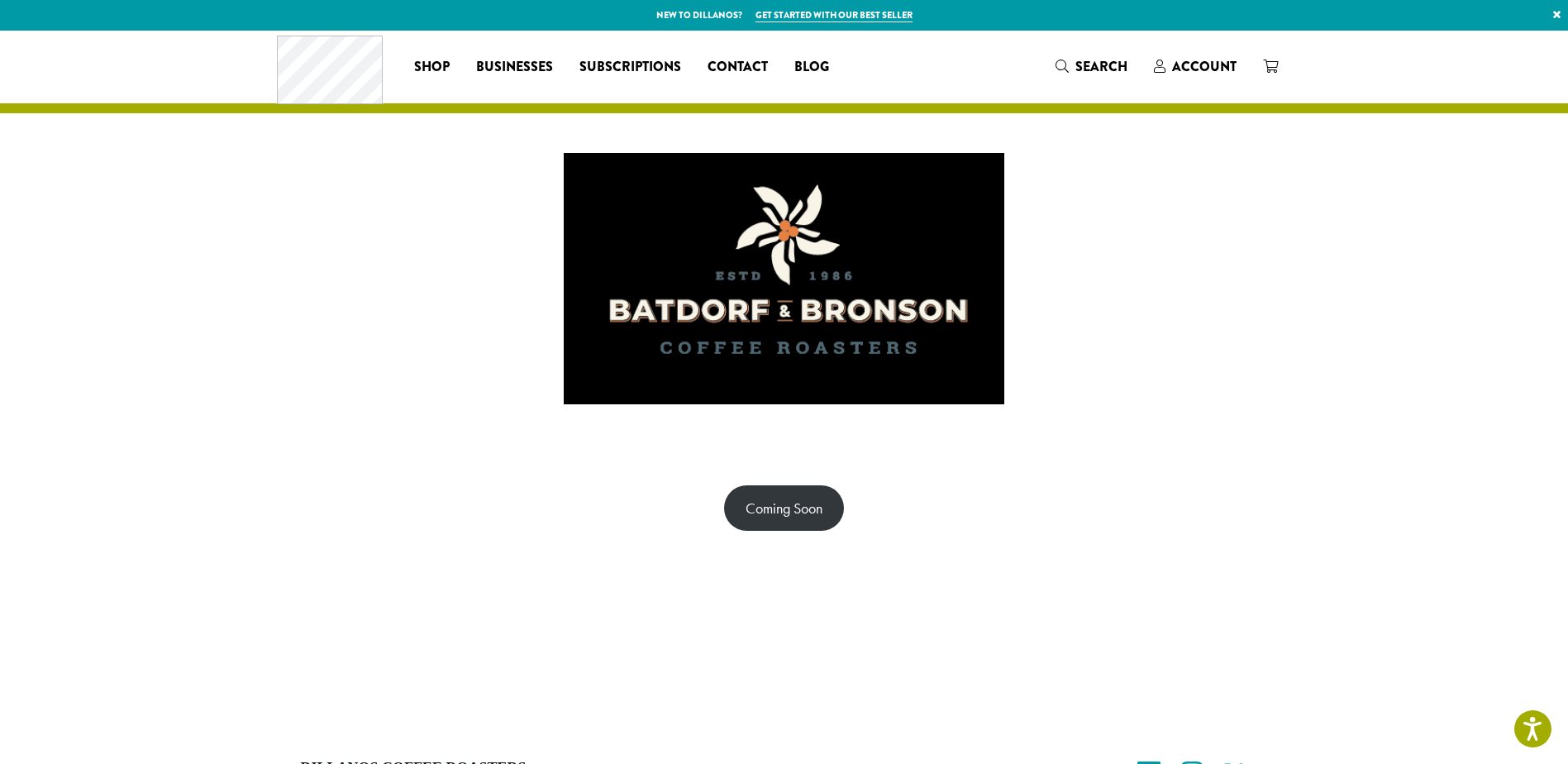
click at [1041, 535] on div "Coming Soon" at bounding box center [784, 507] width 1568 height 128
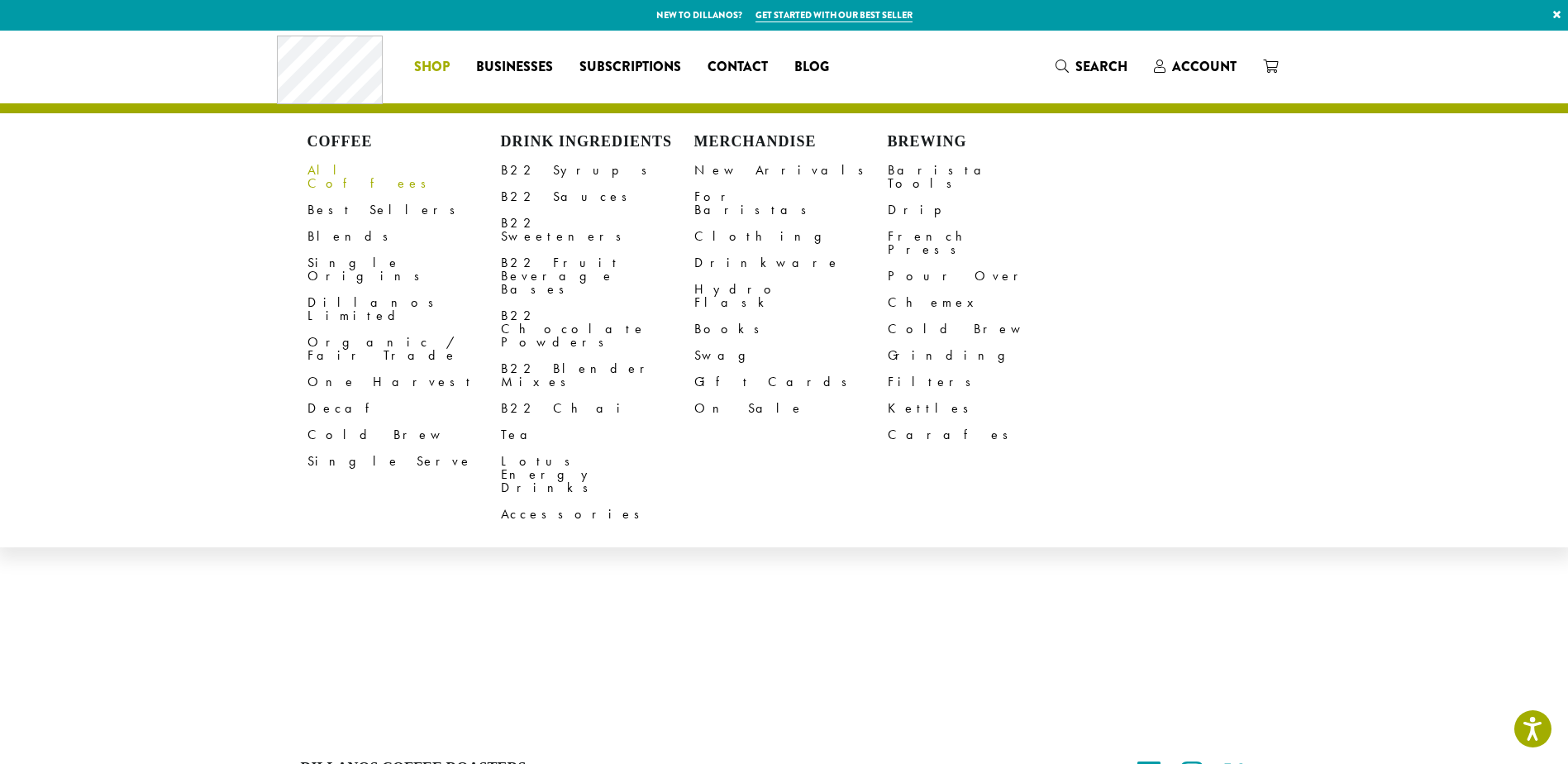
click at [328, 172] on link "All Coffees" at bounding box center [404, 177] width 193 height 40
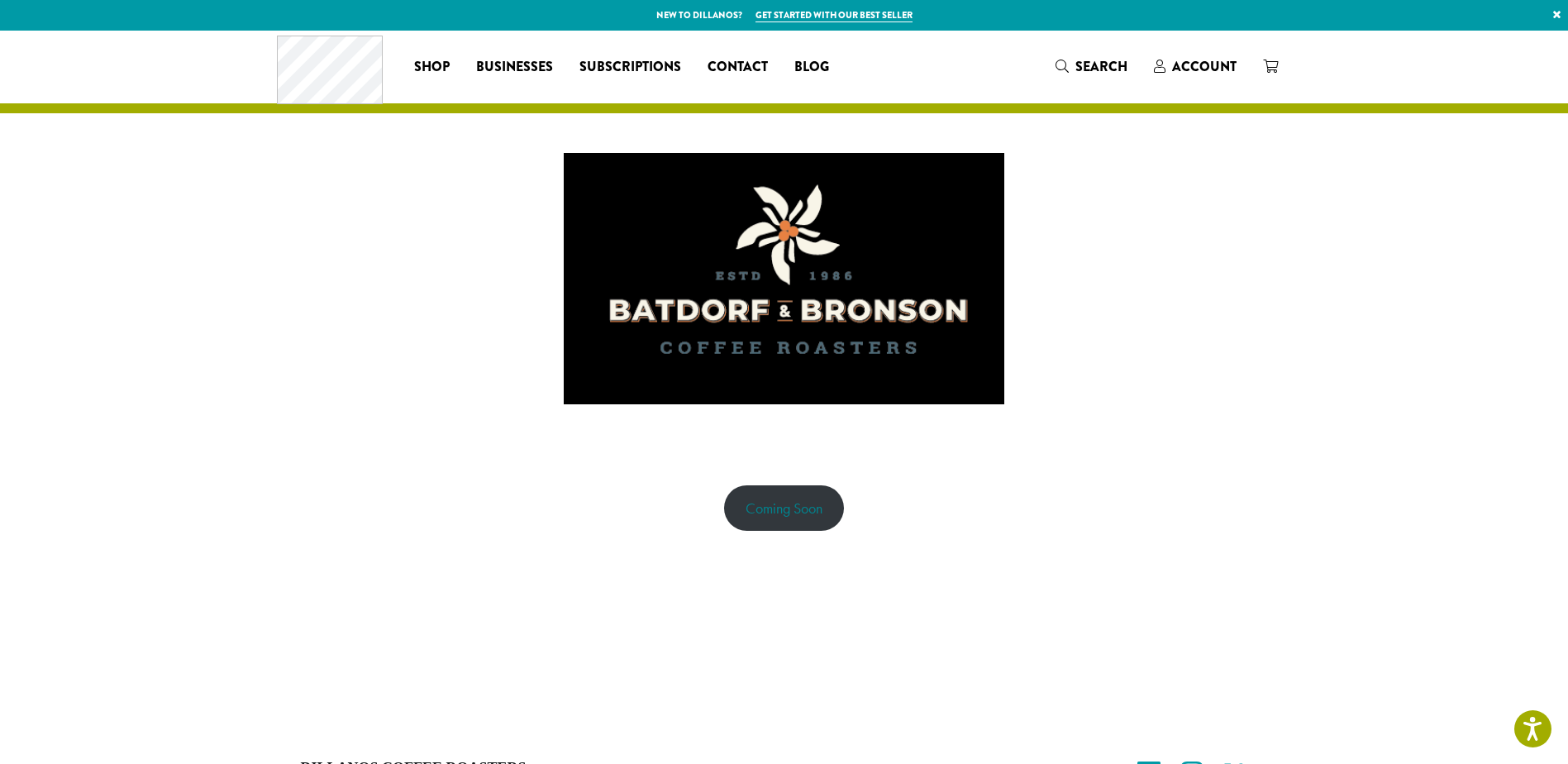
click at [756, 495] on link "Coming Soon" at bounding box center [783, 508] width 119 height 46
click at [509, 59] on span "Businesses" at bounding box center [514, 67] width 77 height 21
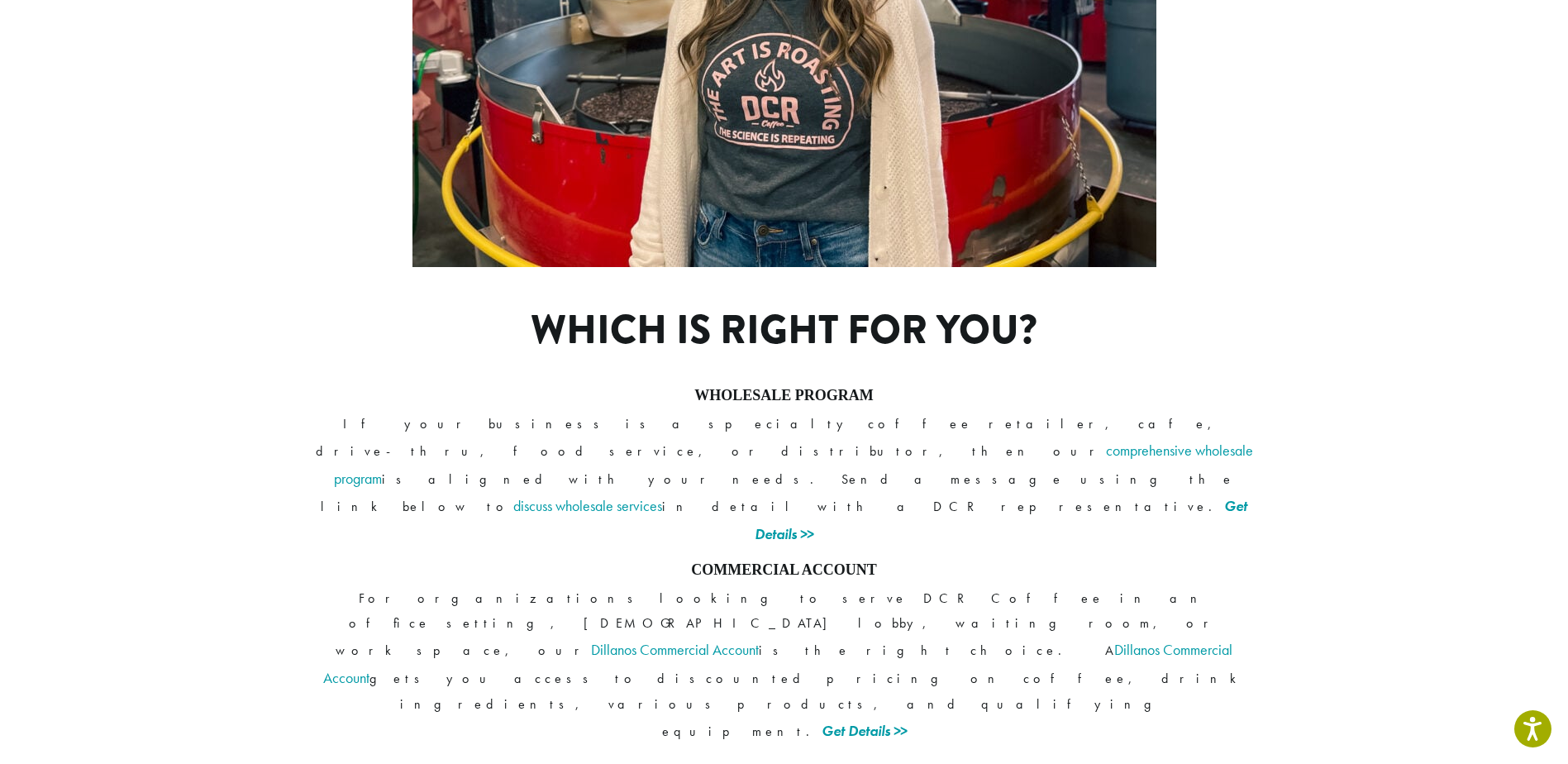
scroll to position [1162, 0]
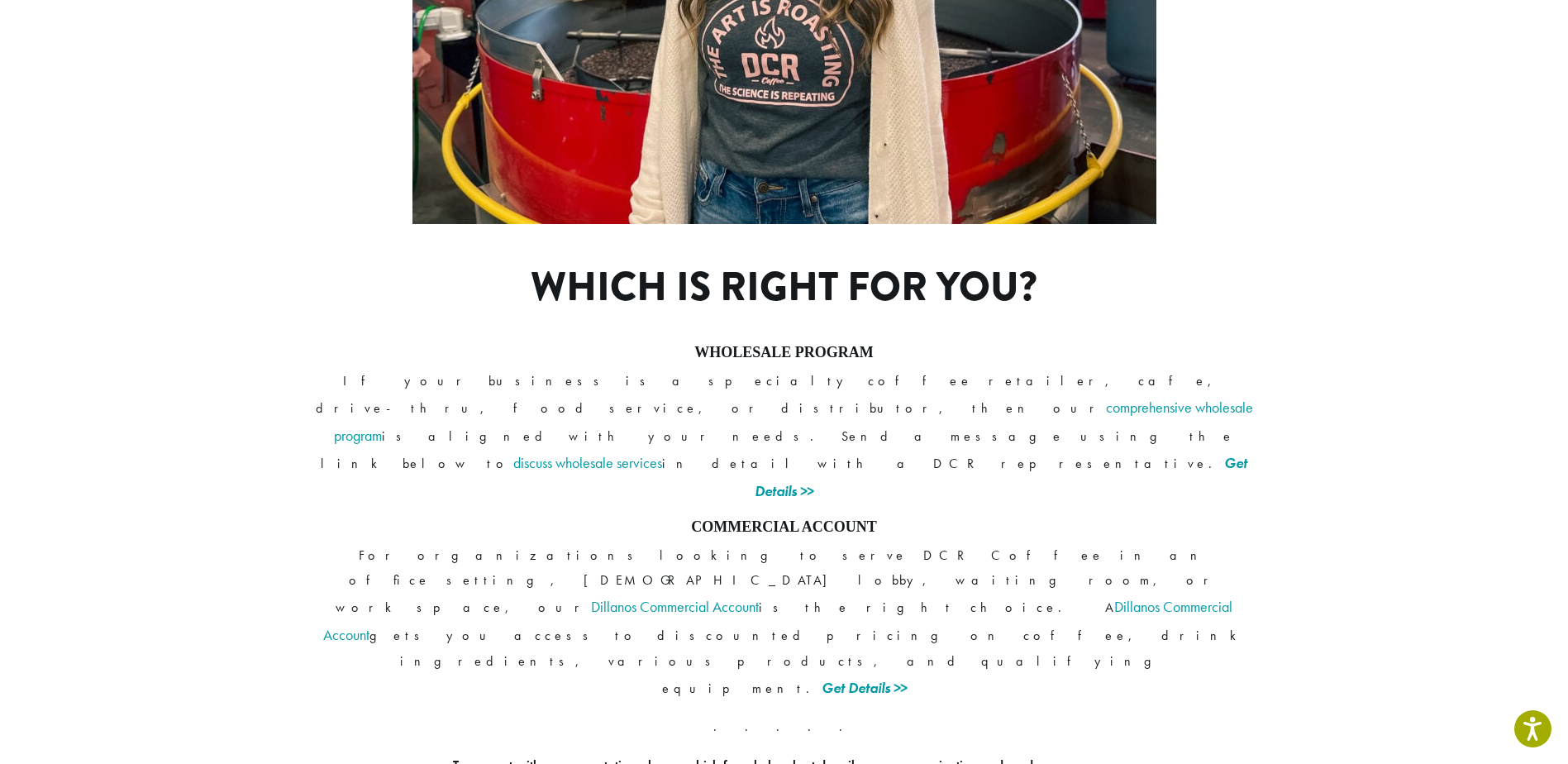
drag, startPoint x: 304, startPoint y: 615, endPoint x: 344, endPoint y: 645, distance: 50.0
drag, startPoint x: 344, startPoint y: 645, endPoint x: 296, endPoint y: 615, distance: 56.6
drag, startPoint x: 299, startPoint y: 612, endPoint x: 363, endPoint y: 639, distance: 69.5
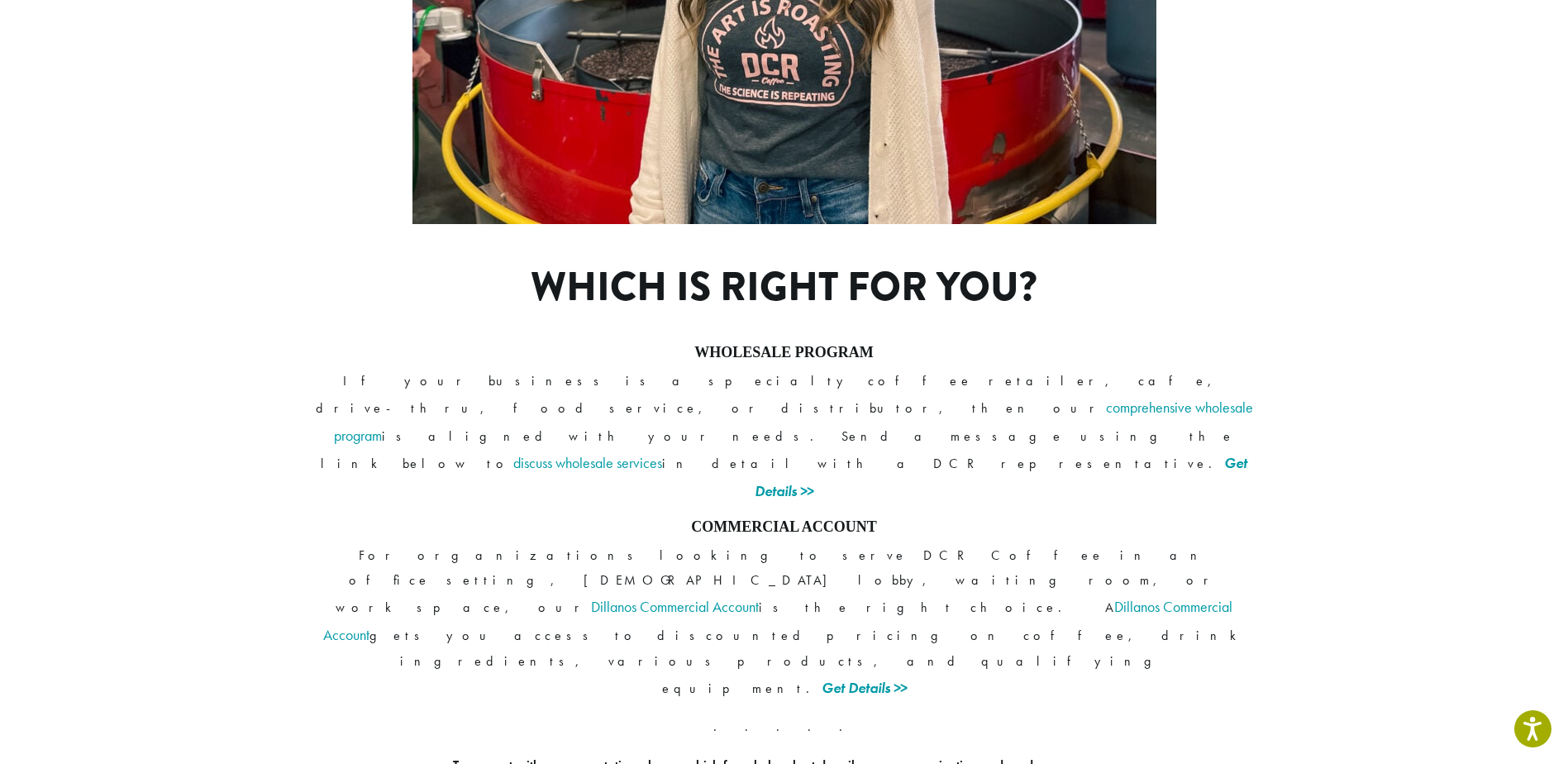
drag, startPoint x: 363, startPoint y: 639, endPoint x: 345, endPoint y: 627, distance: 21.6
copy p "1620 45th Street E Sumner, WA"
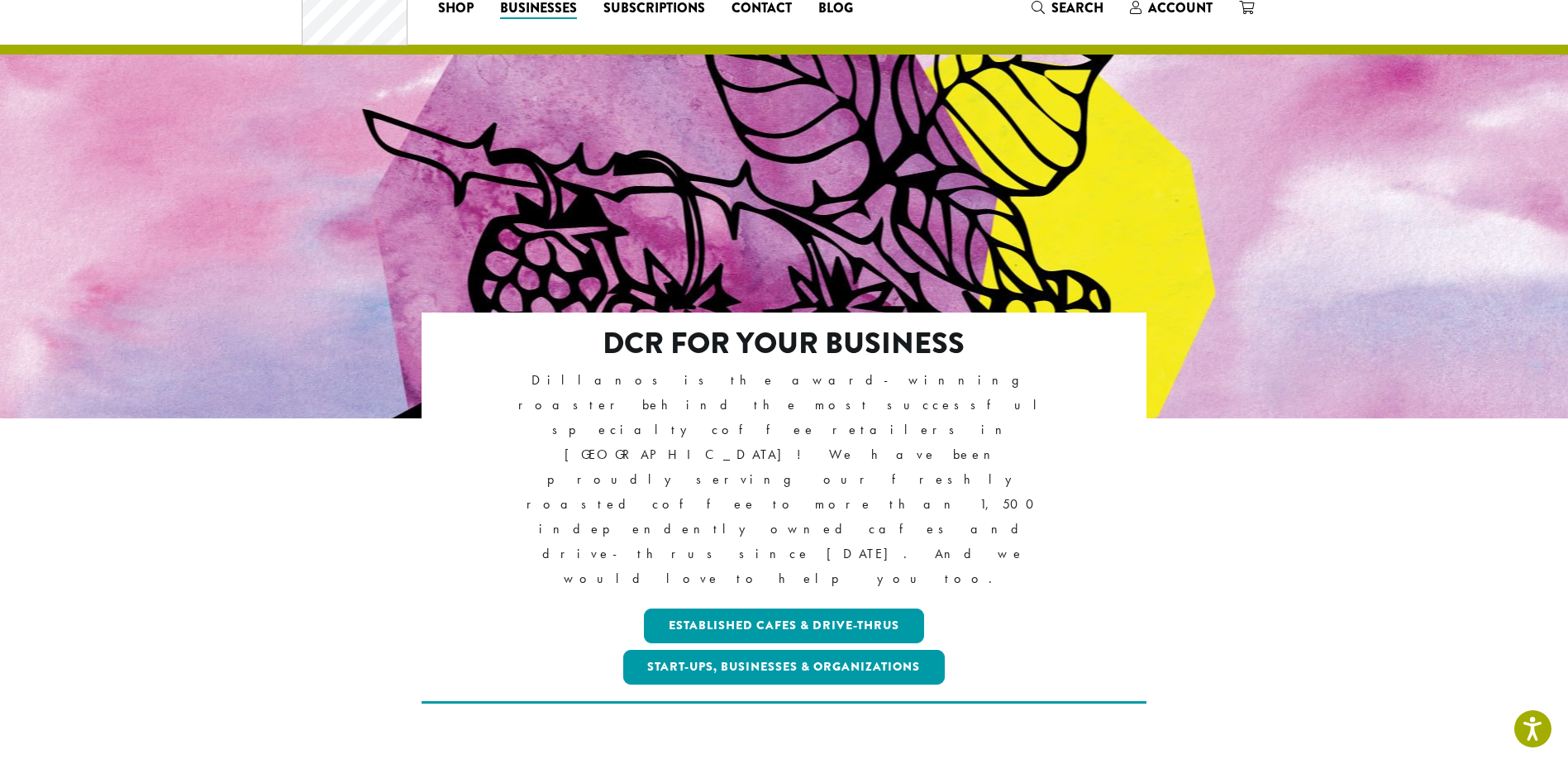
scroll to position [0, 0]
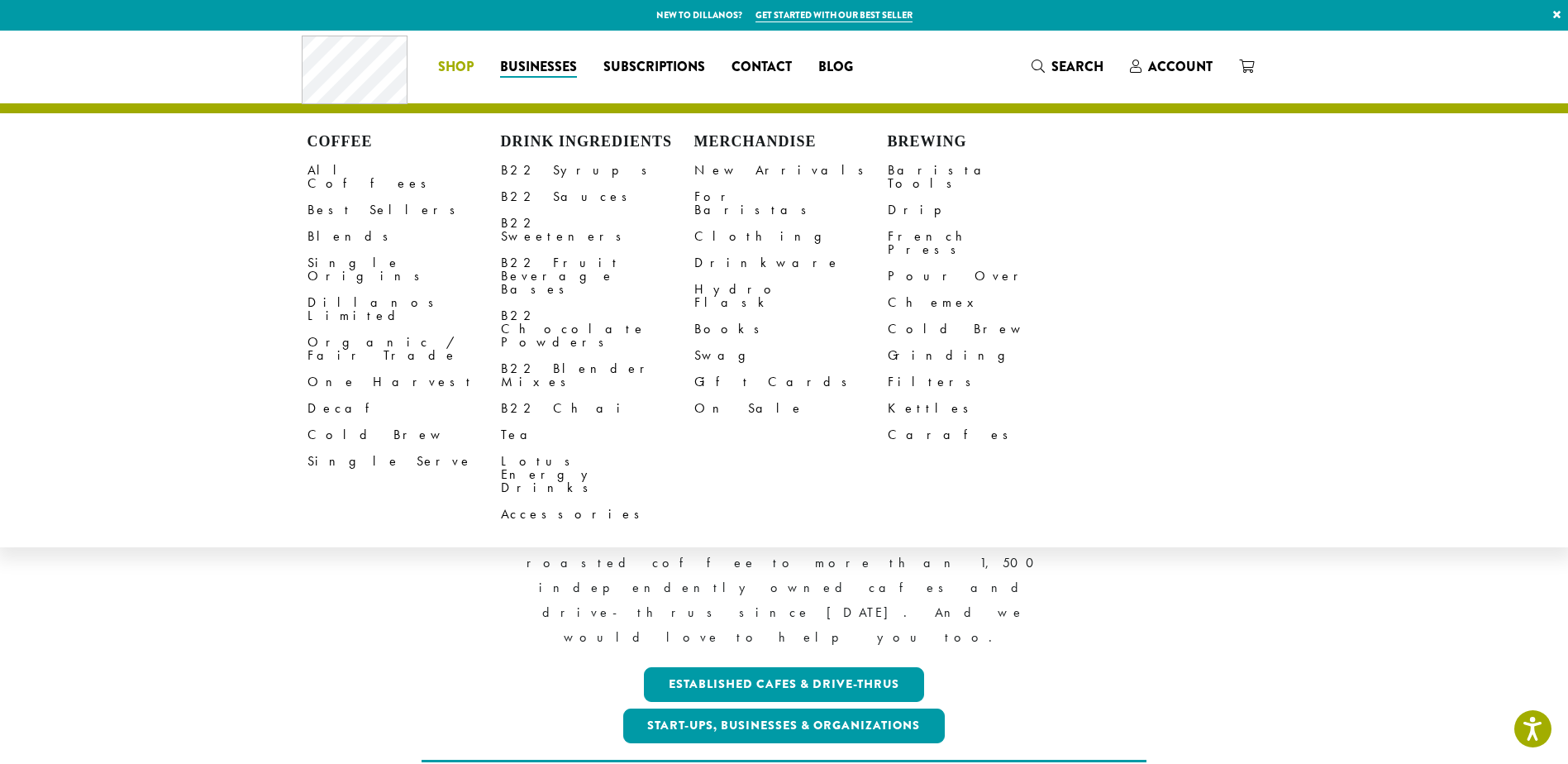
click at [460, 65] on li "Coffee All Coffees Best Sellers Blends Single Origins Dillanos Limited Organic …" at bounding box center [456, 67] width 62 height 27
click at [338, 254] on link "Single Origins" at bounding box center [404, 269] width 193 height 40
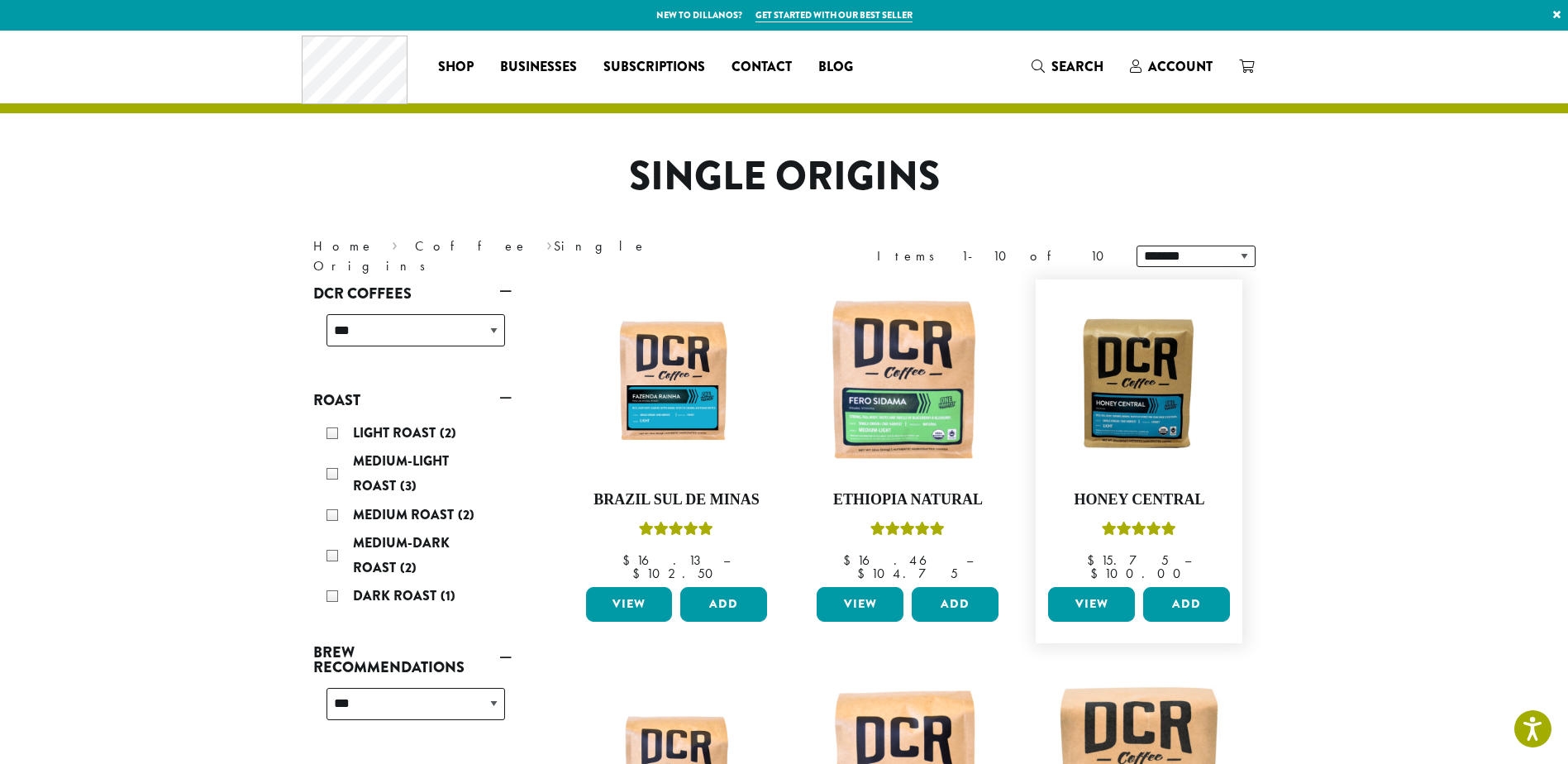
click at [1091, 589] on link "View" at bounding box center [1091, 604] width 87 height 34
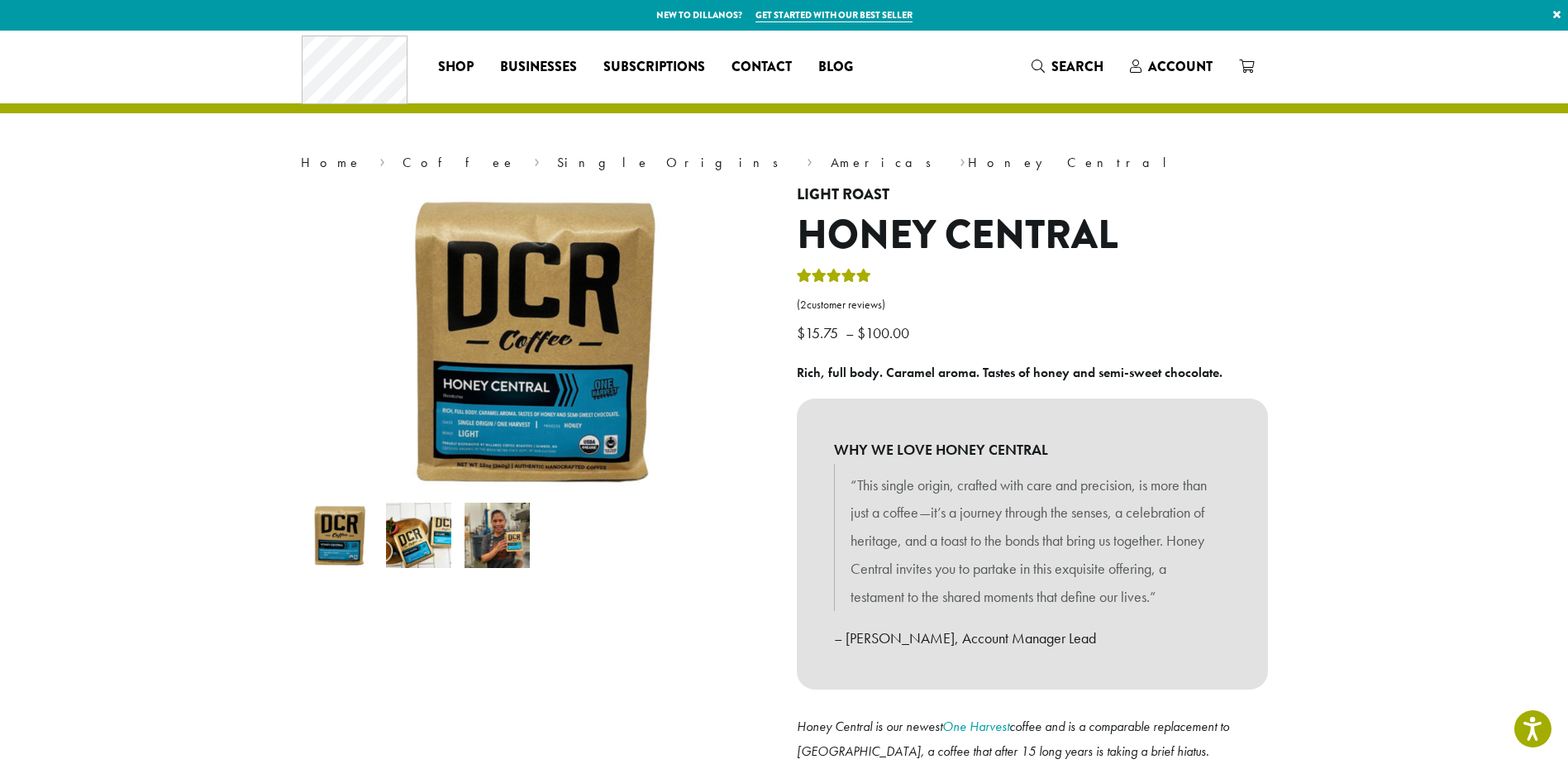
click at [1258, 269] on p "$ 15.75 – $ 100.00 Price range: $15.75 through $100.00" at bounding box center [1032, 307] width 471 height 81
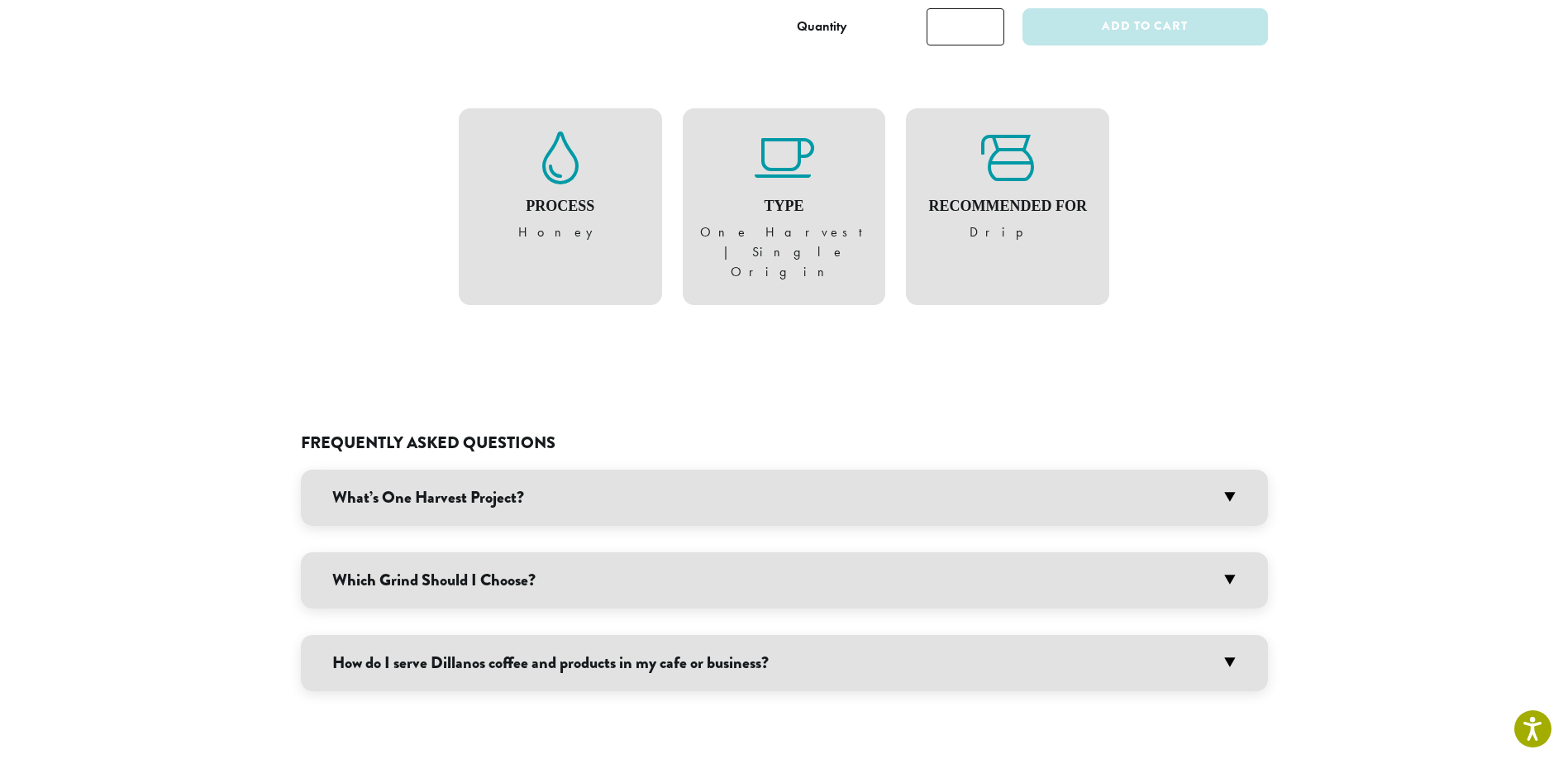
scroll to position [992, 0]
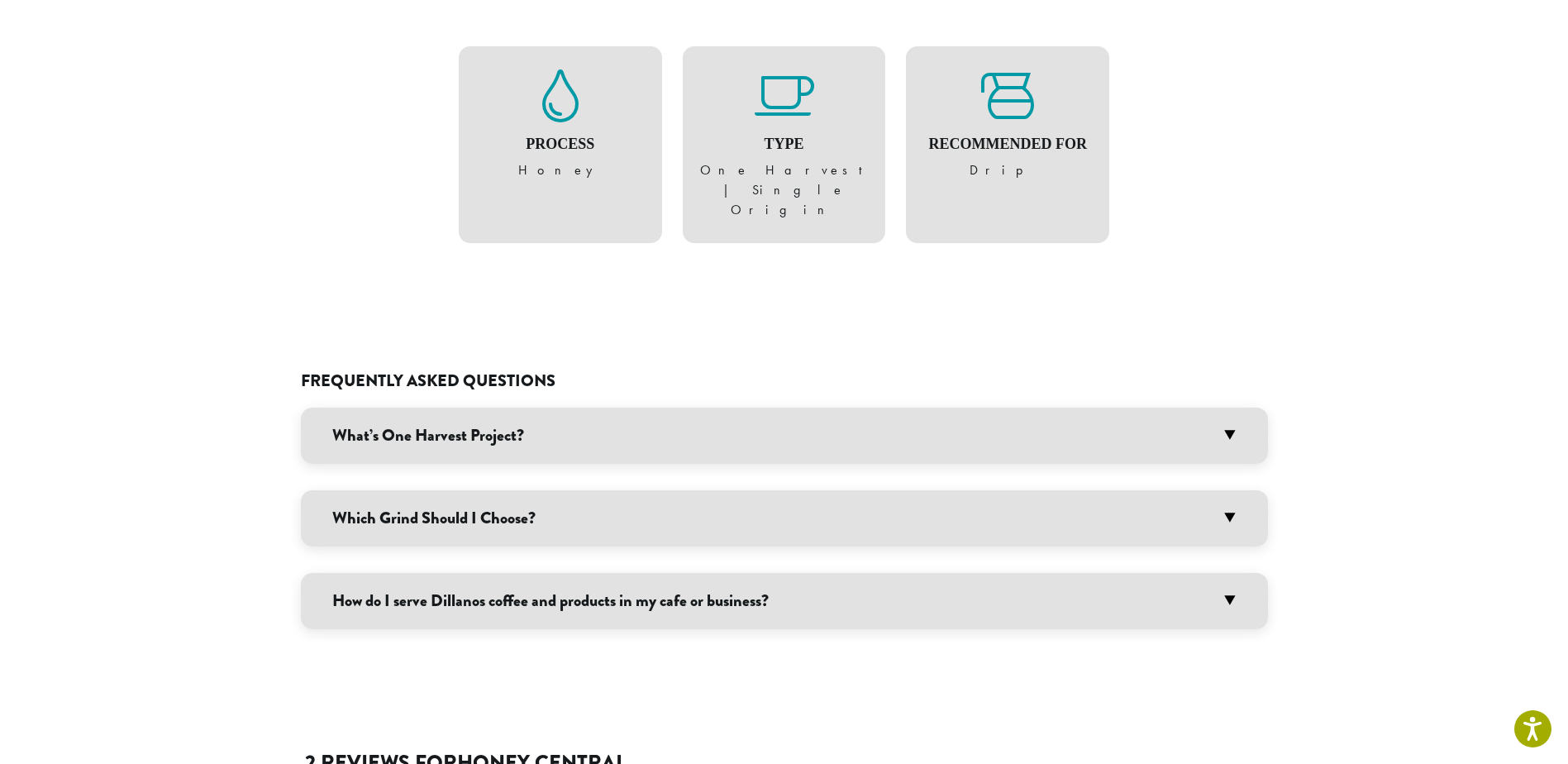
click at [1181, 407] on h3 "What’s One Harvest Project?" at bounding box center [784, 435] width 967 height 56
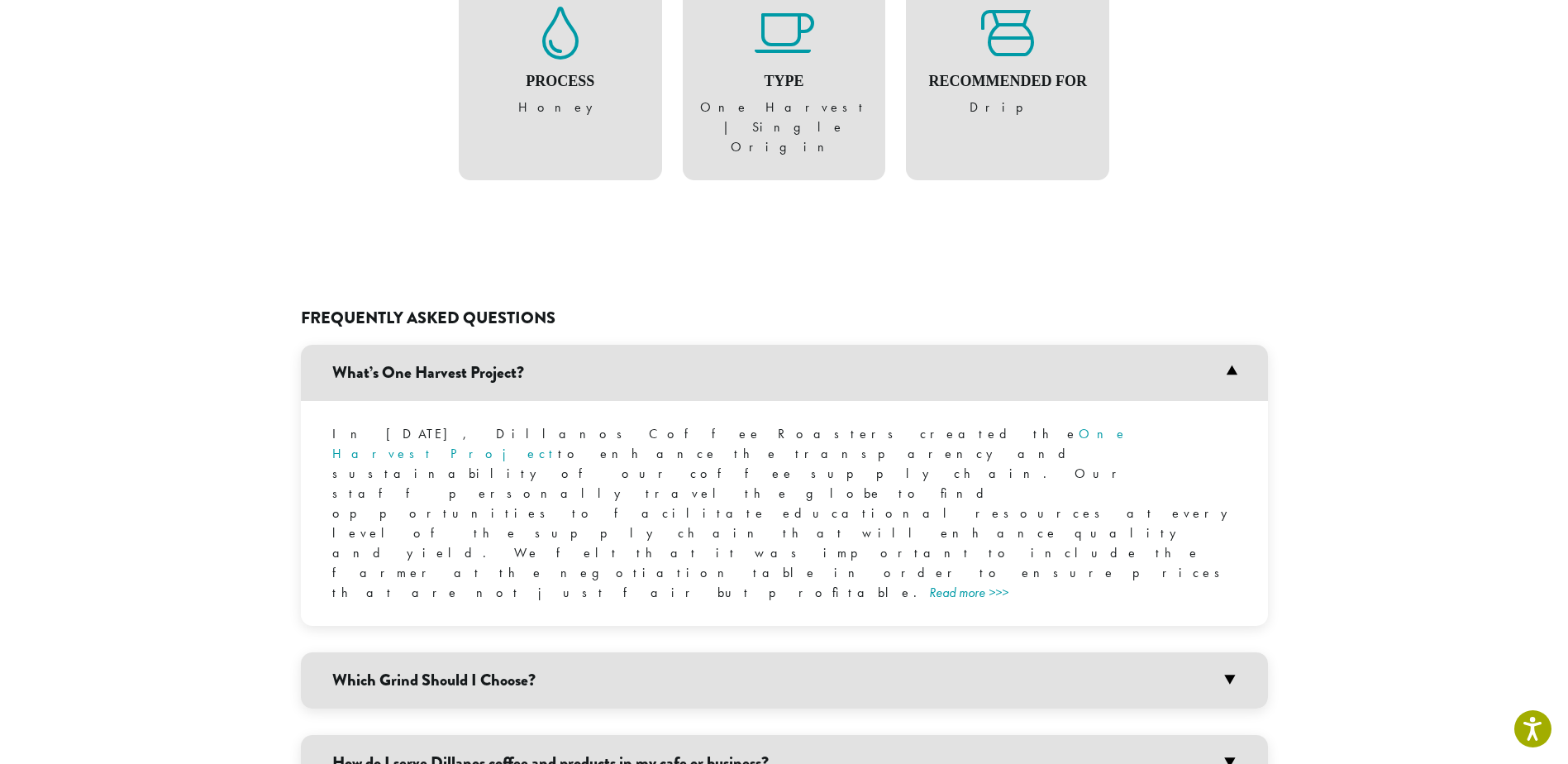
scroll to position [1074, 0]
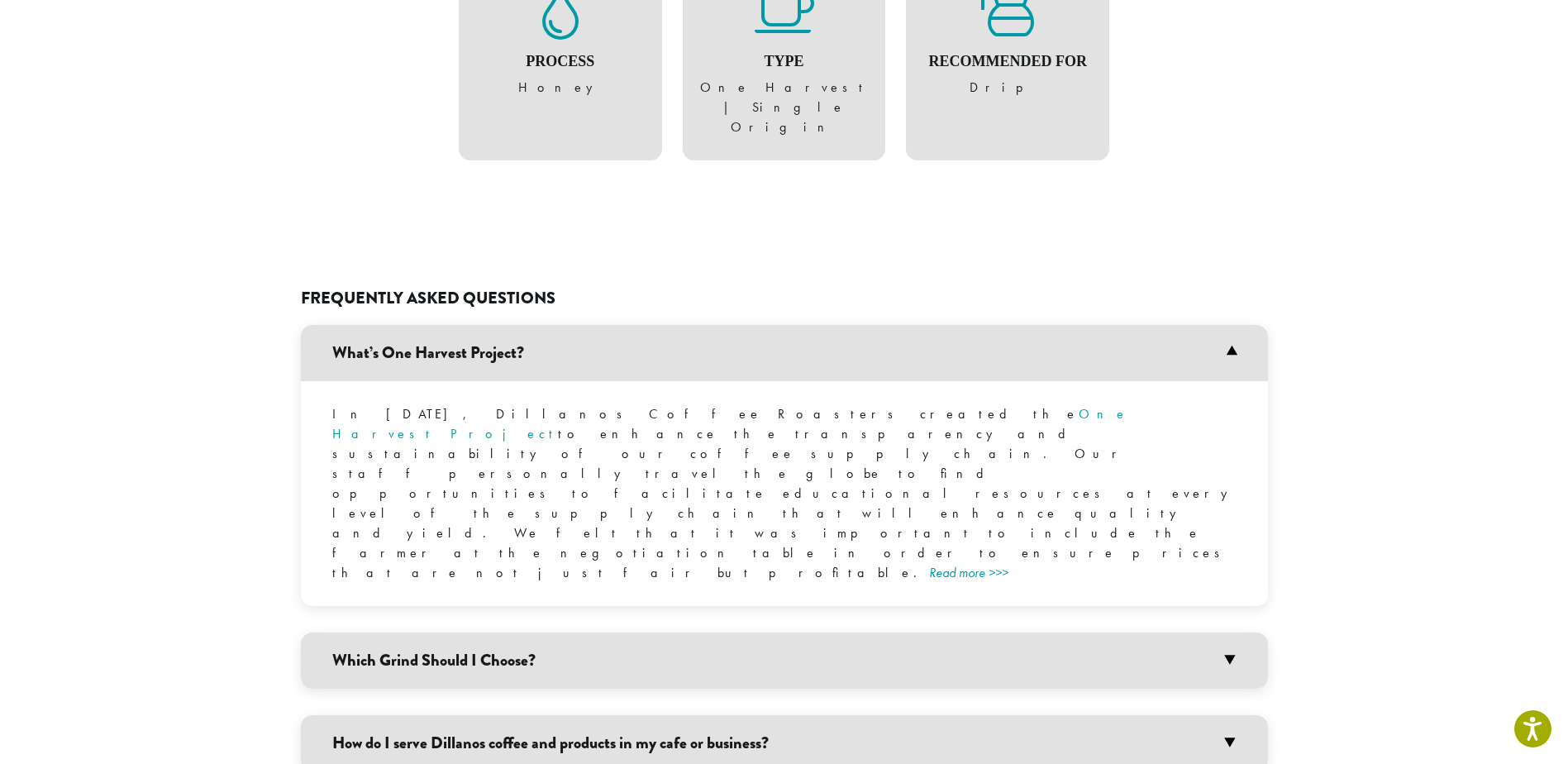
click at [1132, 633] on h3 "Which Grind Should I Choose?" at bounding box center [784, 660] width 967 height 56
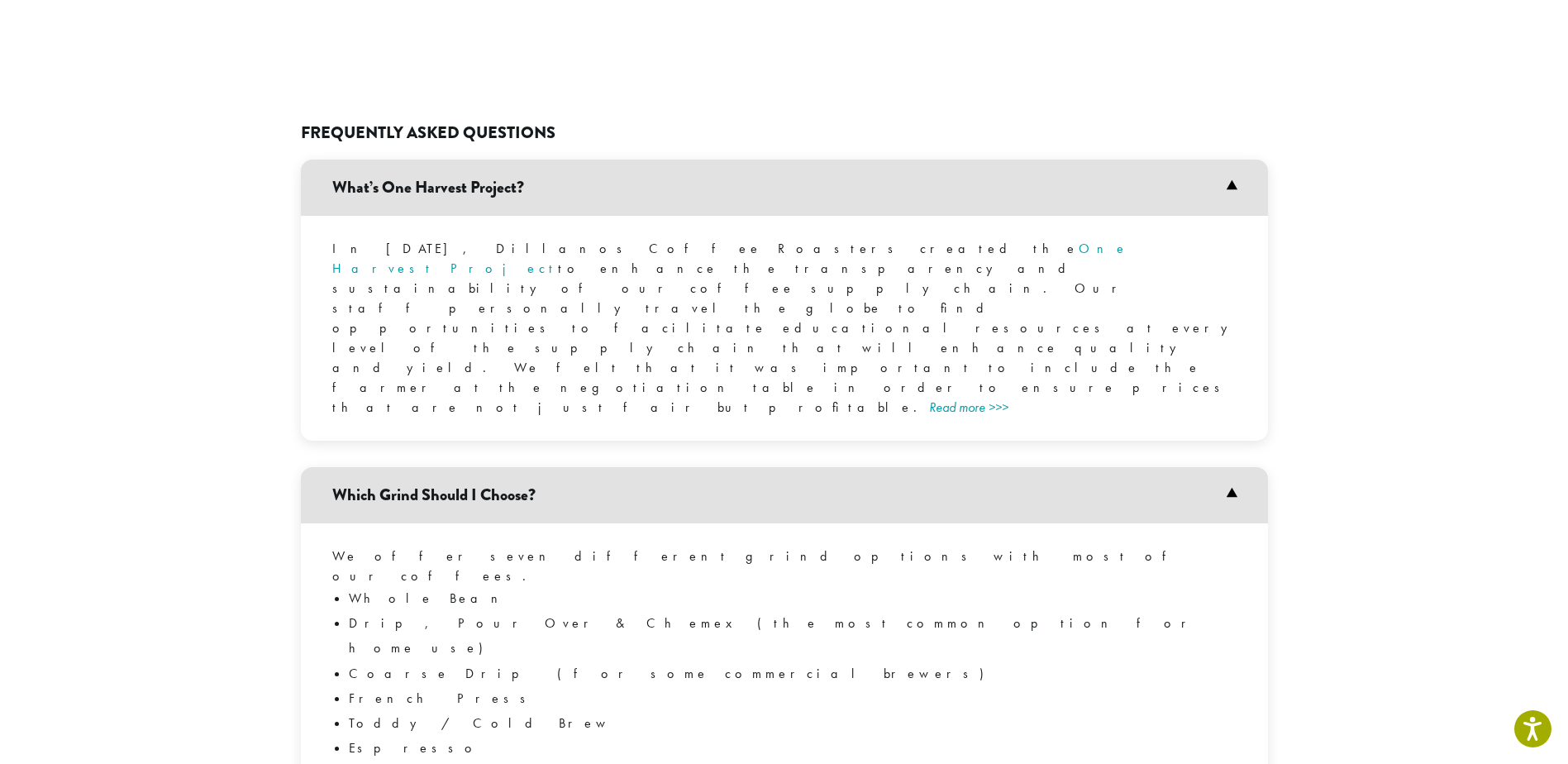
scroll to position [1323, 0]
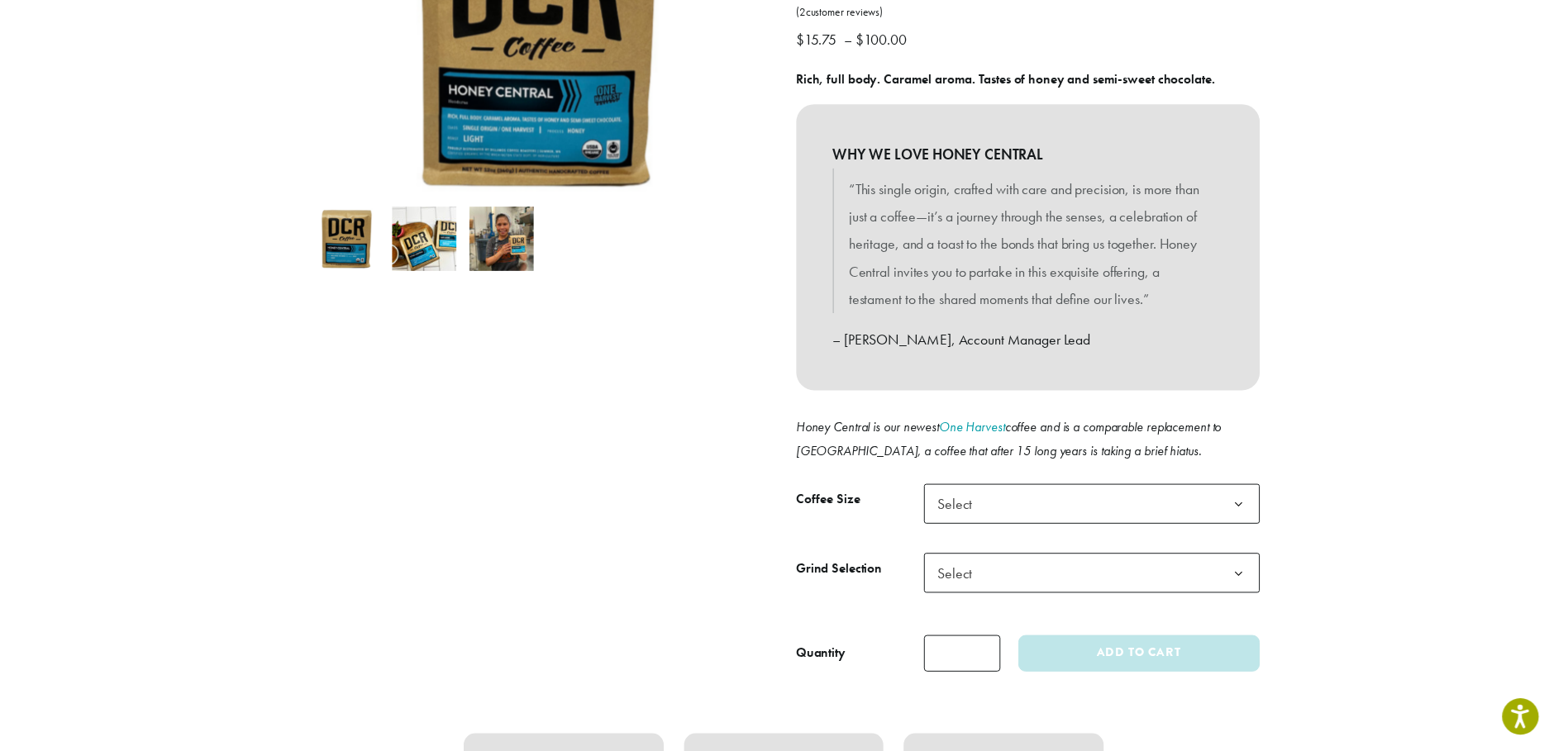
scroll to position [413, 0]
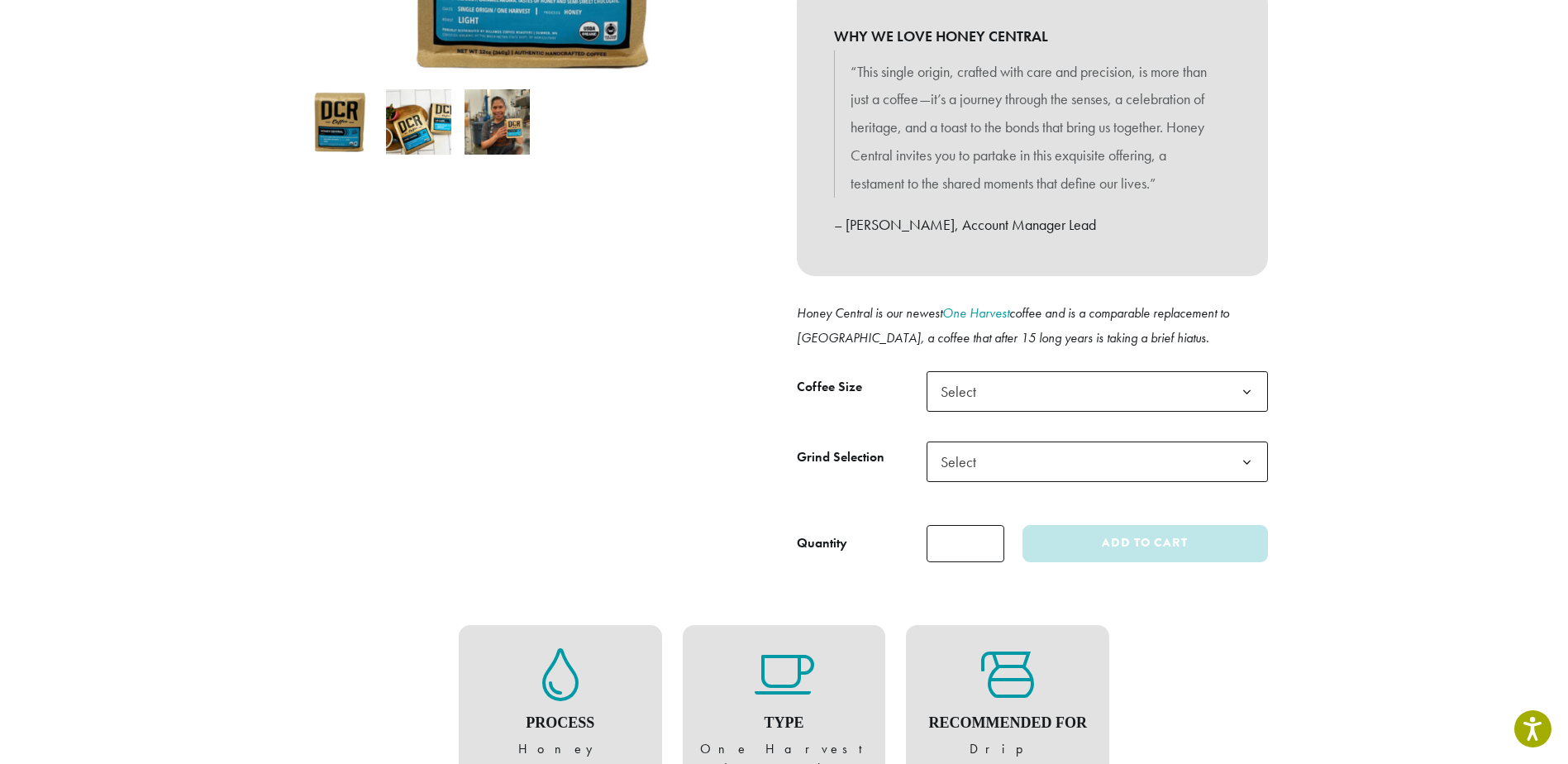
click at [1081, 458] on span "Select" at bounding box center [1097, 461] width 341 height 40
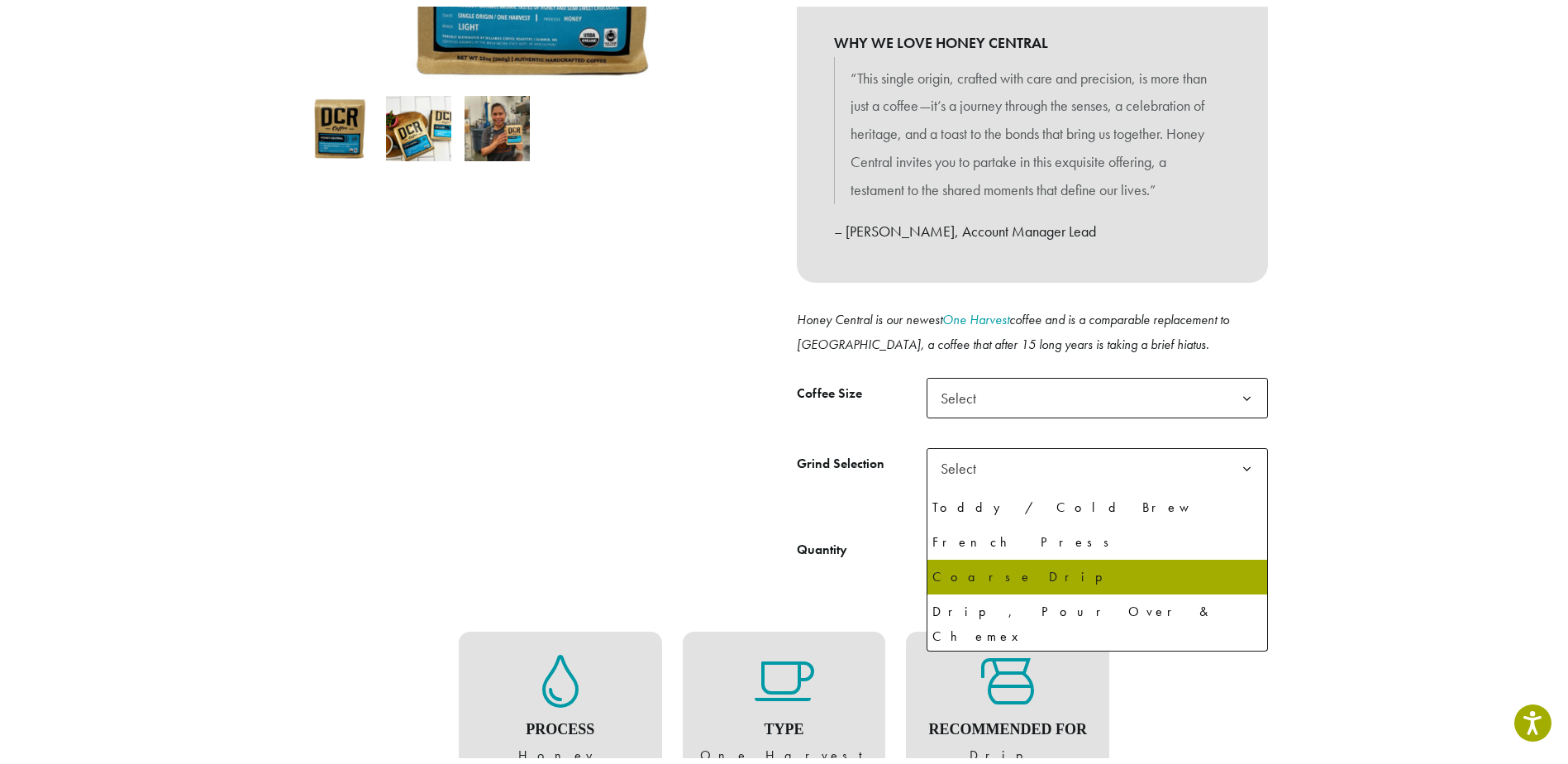
scroll to position [83, 0]
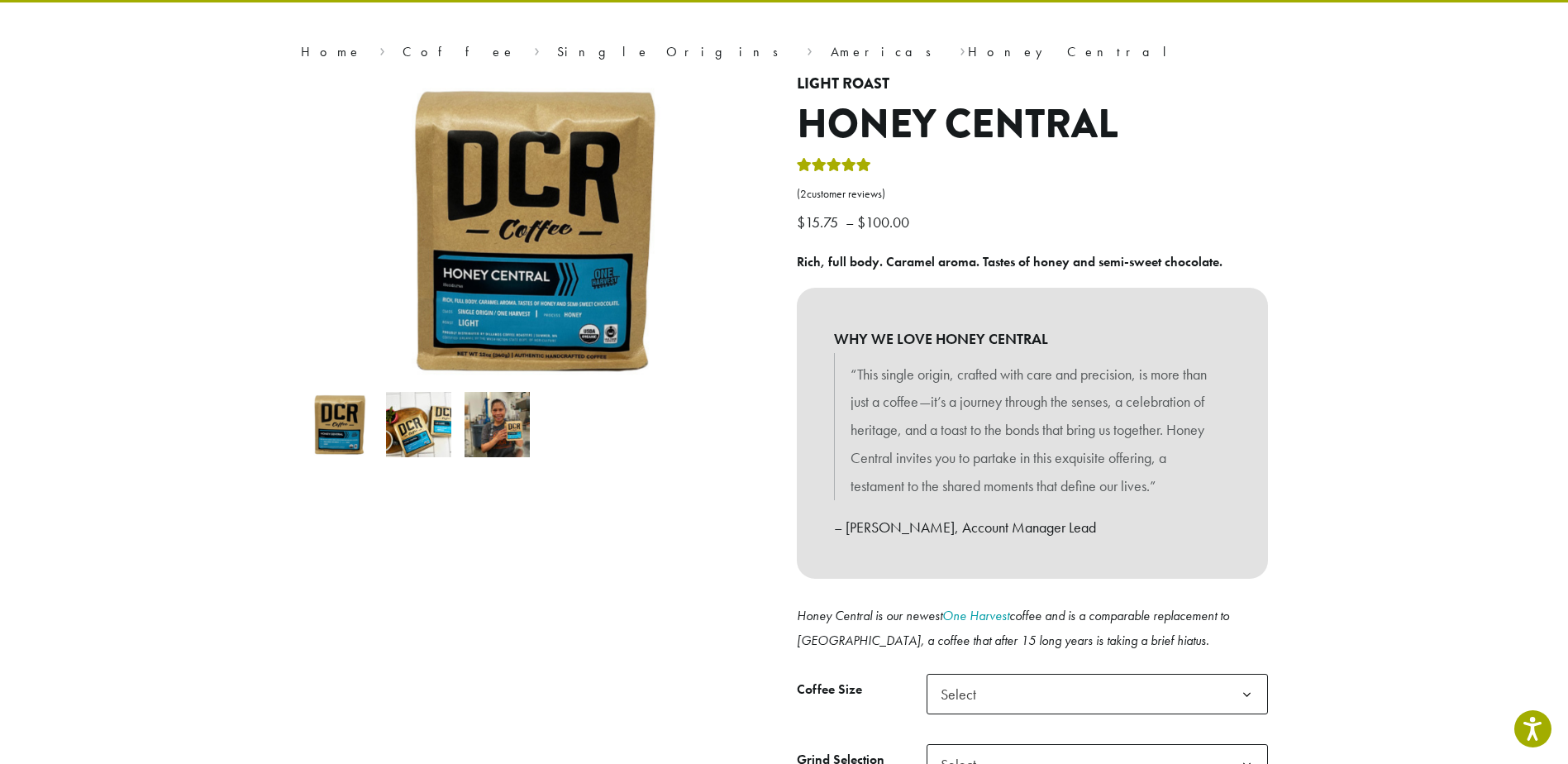
scroll to position [0, 0]
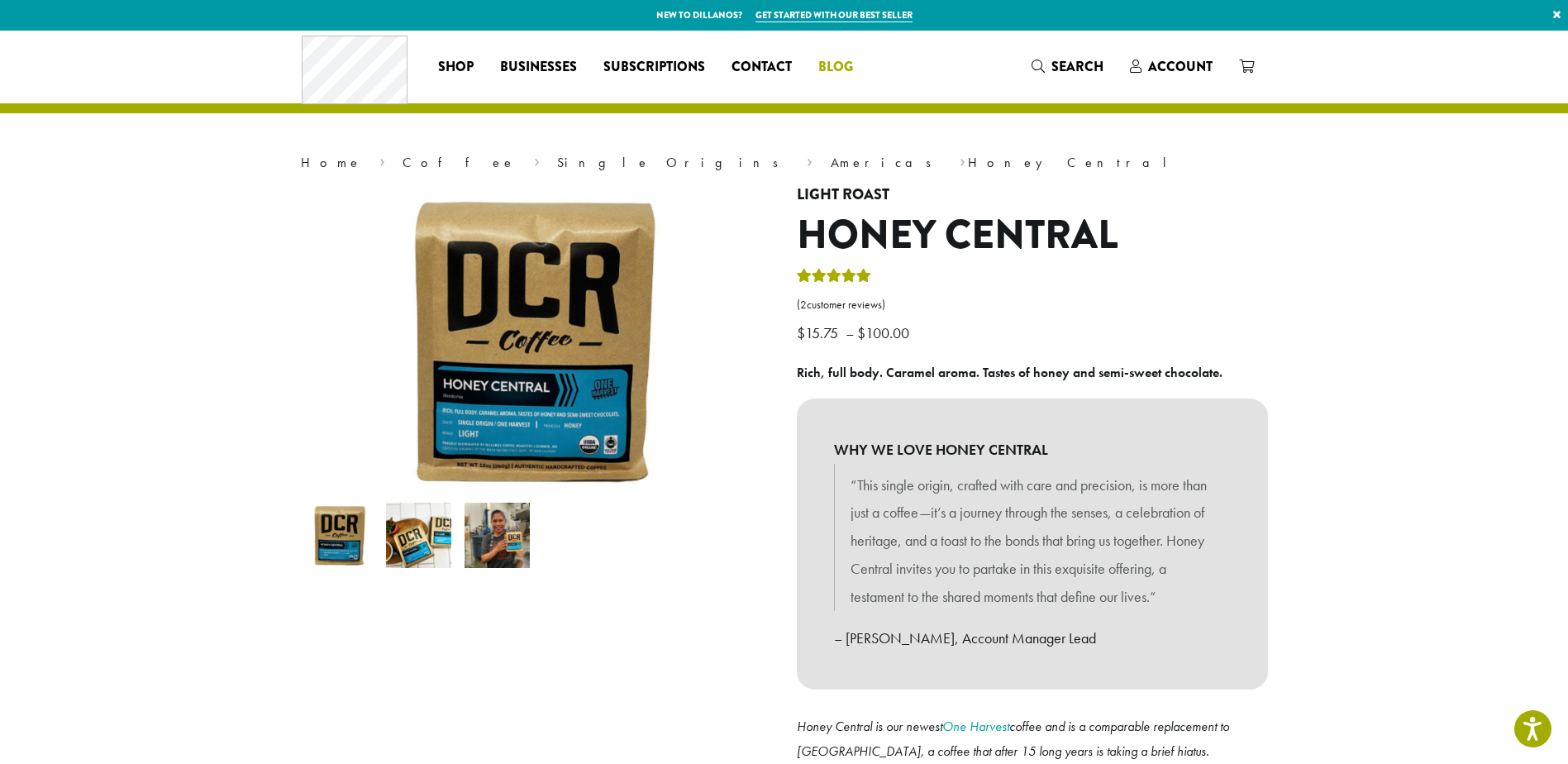
click at [840, 59] on span "Blog" at bounding box center [836, 67] width 34 height 21
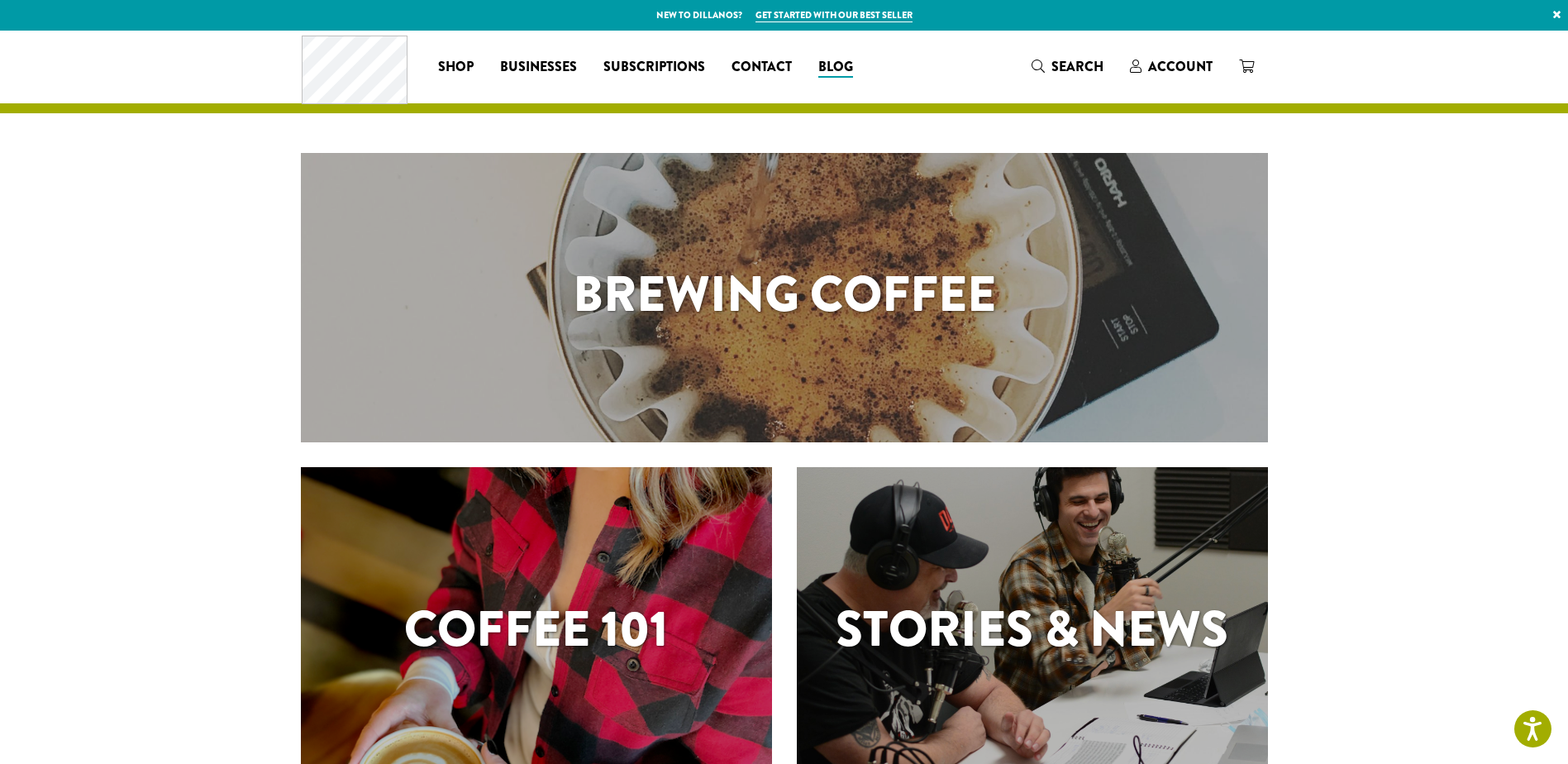
click at [156, 358] on section "Brewing Coffee Coffee 101 Stories & News Learn About Us" at bounding box center [784, 591] width 1568 height 1121
click at [619, 286] on h1 "Brewing Coffee" at bounding box center [784, 294] width 967 height 75
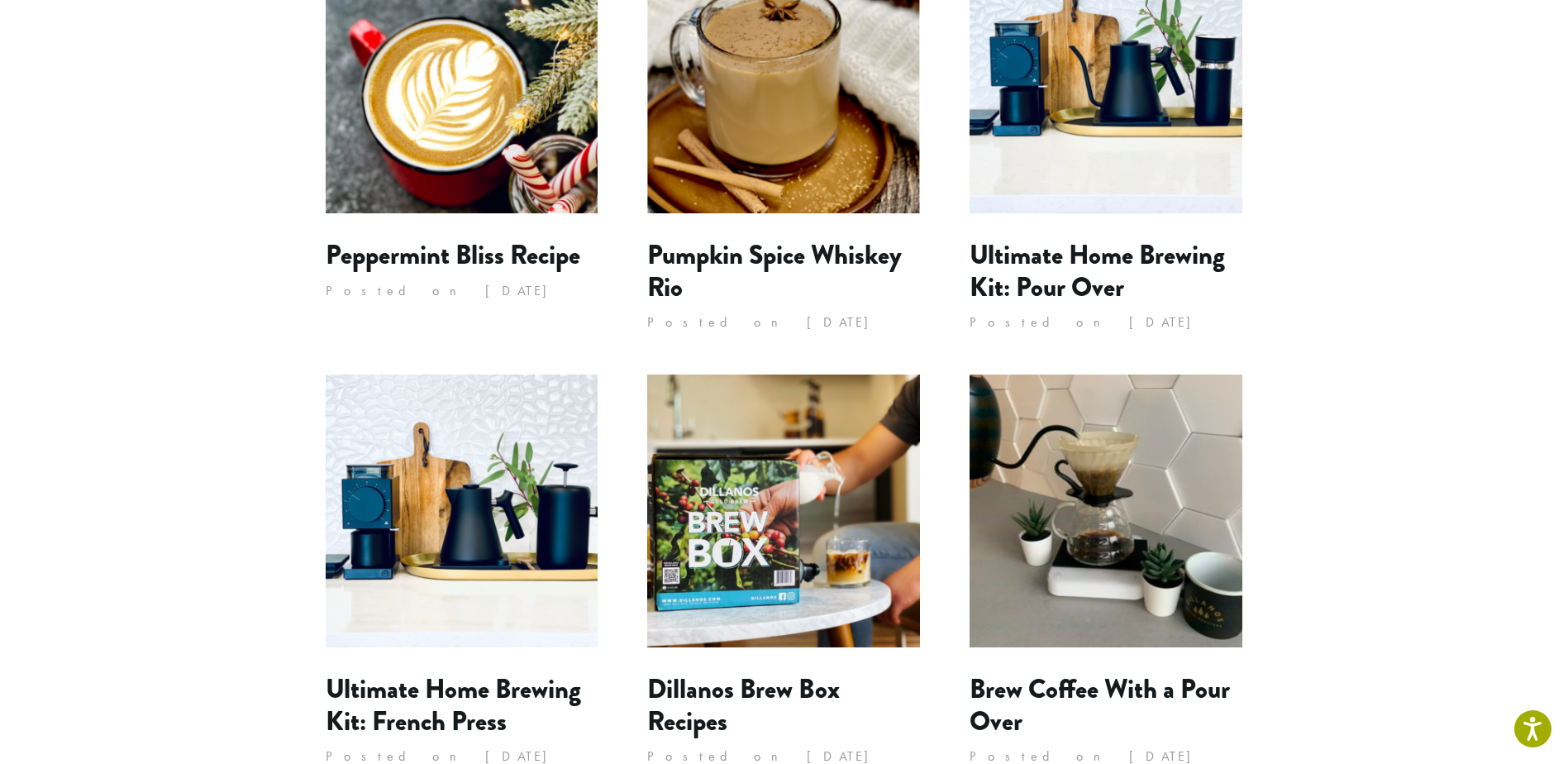
scroll to position [413, 0]
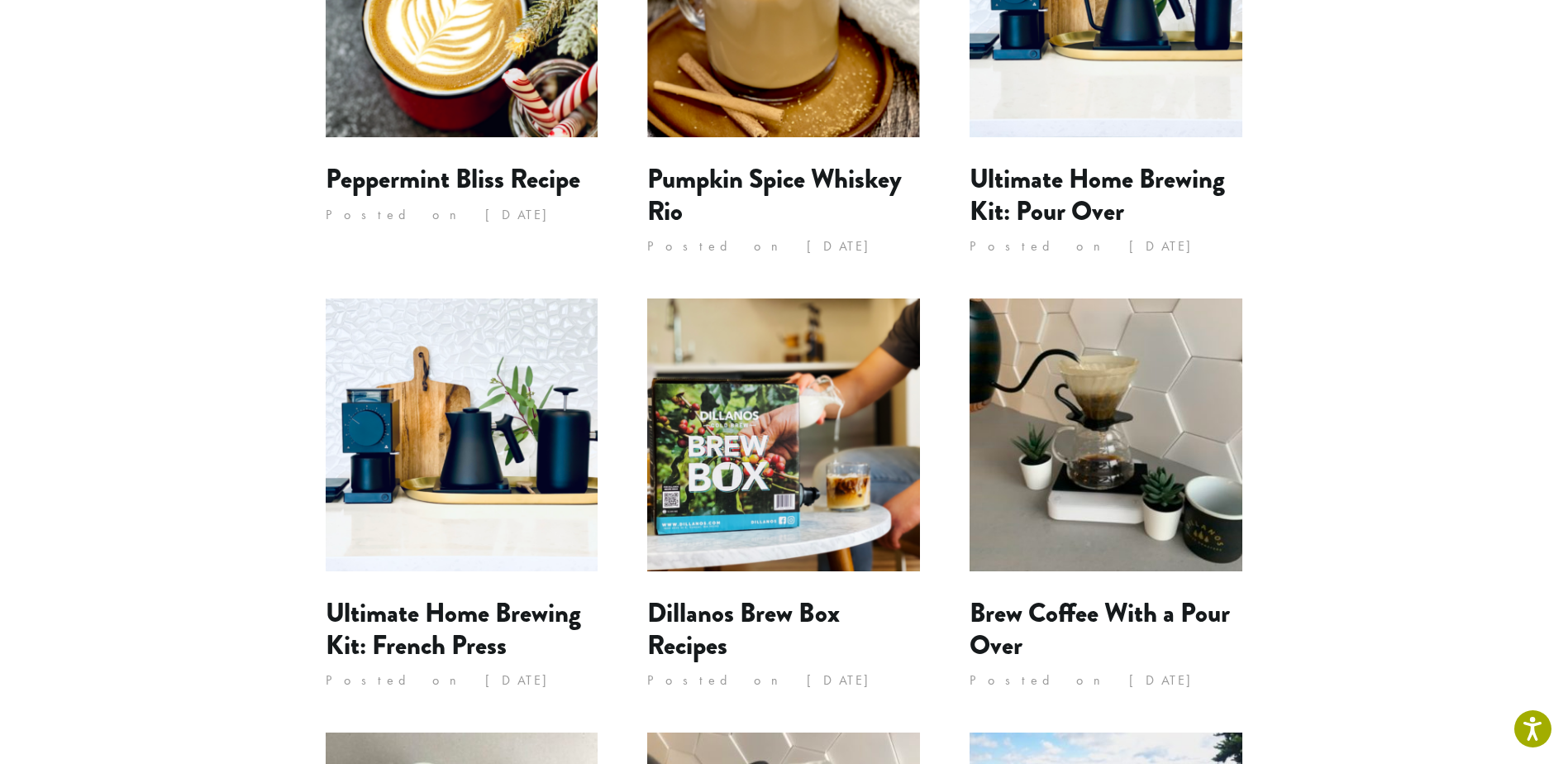
click at [481, 417] on img at bounding box center [462, 434] width 273 height 272
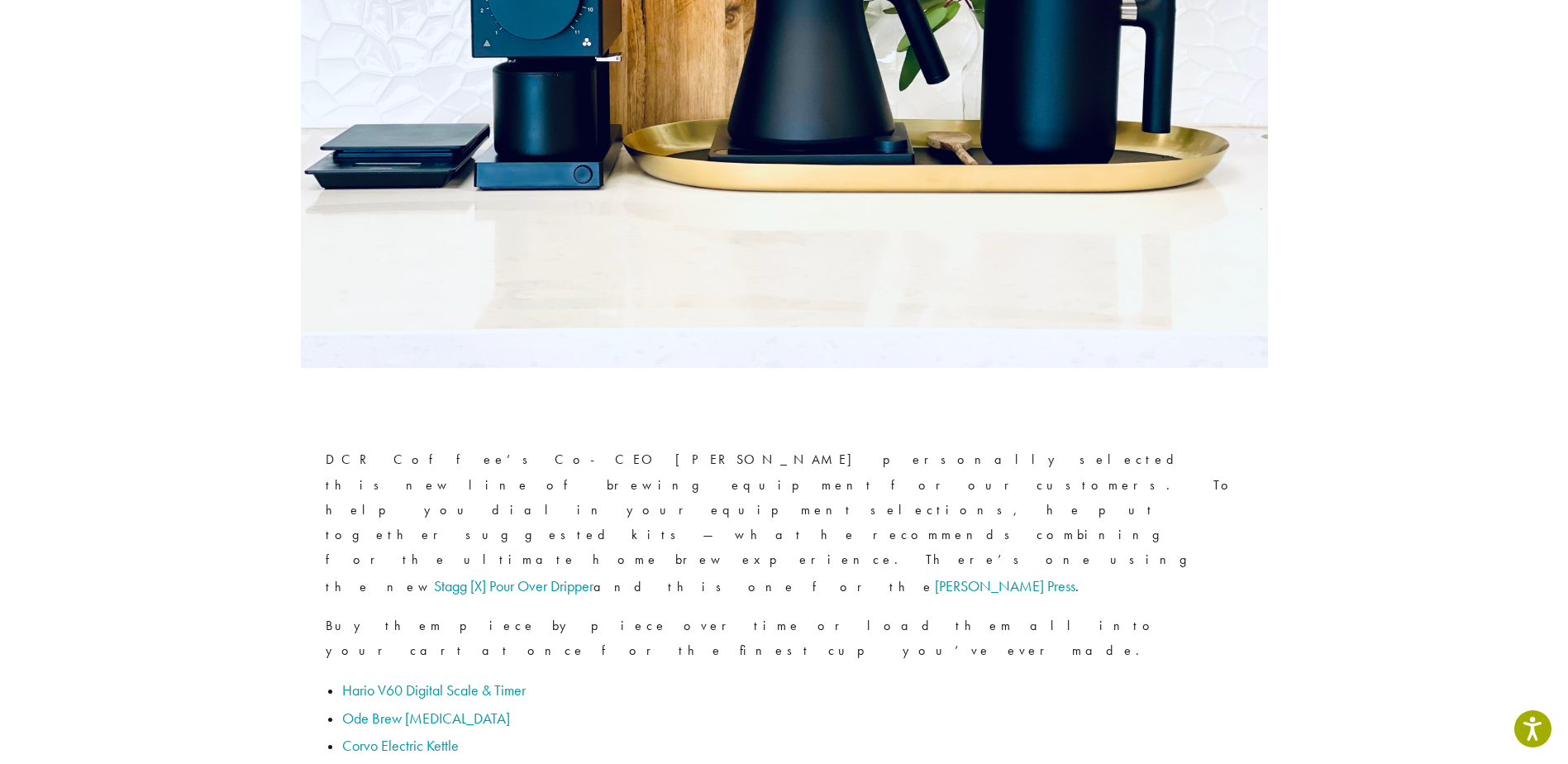
scroll to position [827, 0]
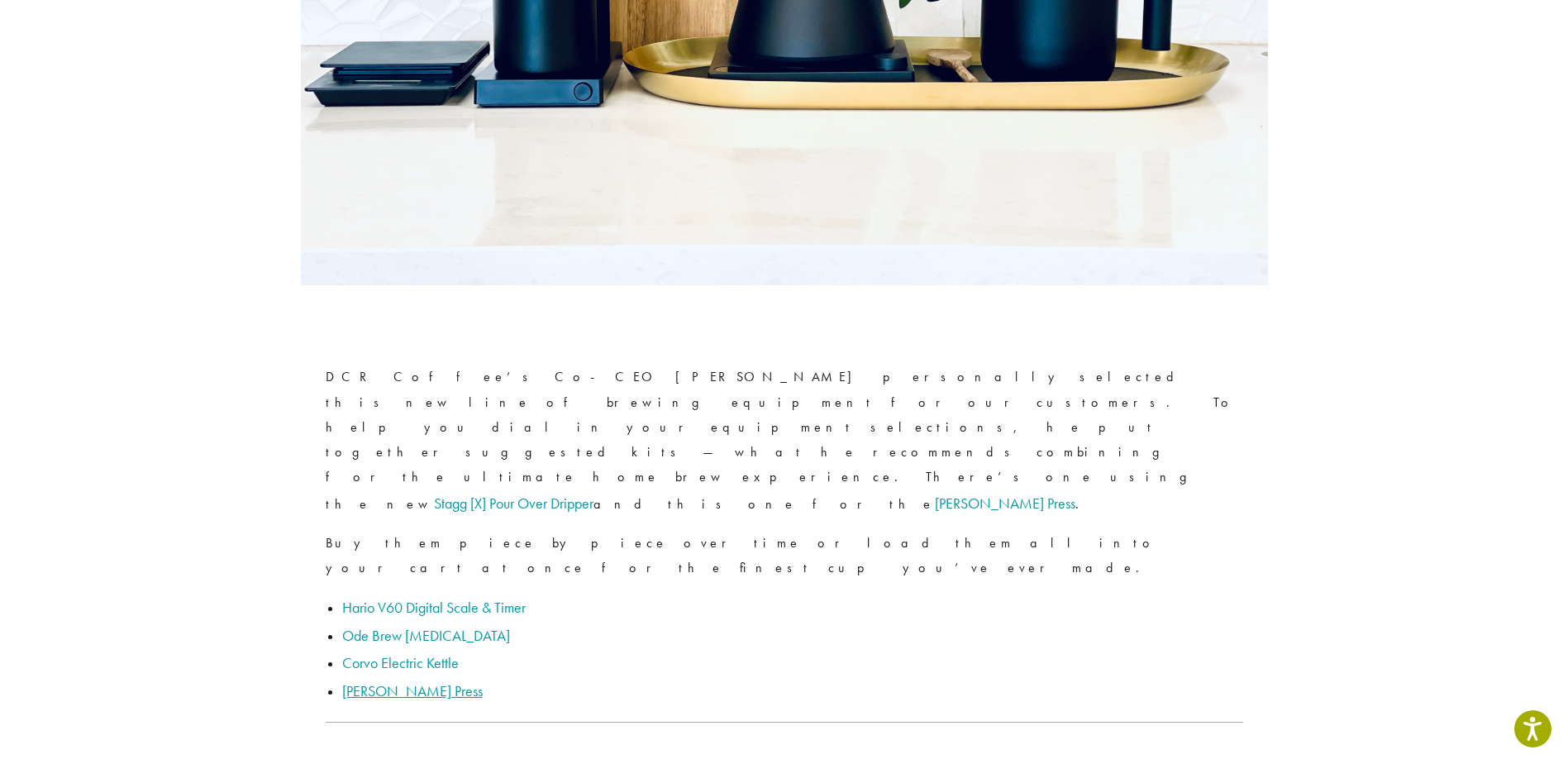
click at [355, 681] on link "[PERSON_NAME] Press" at bounding box center [412, 690] width 140 height 19
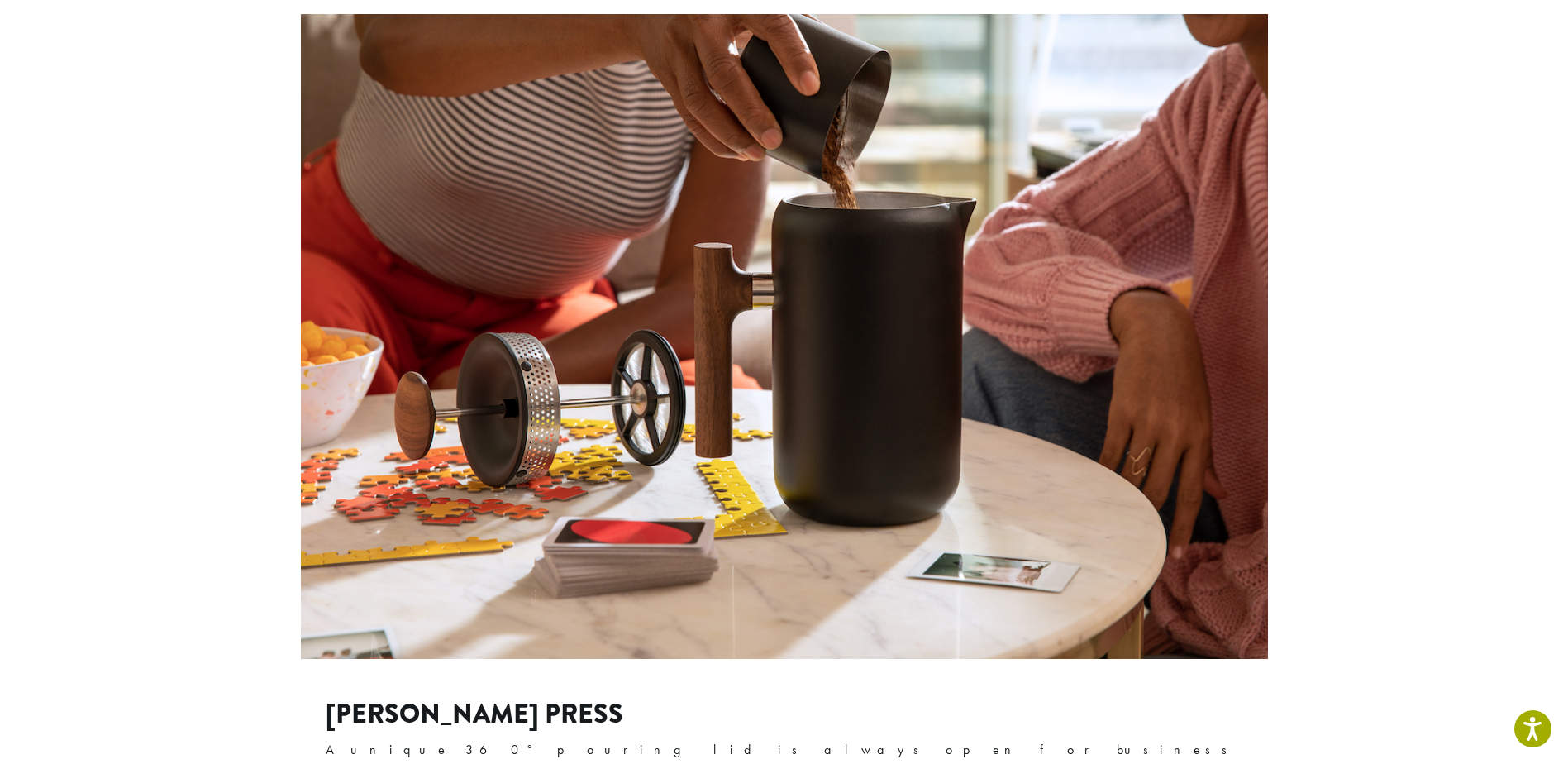
scroll to position [3941, 0]
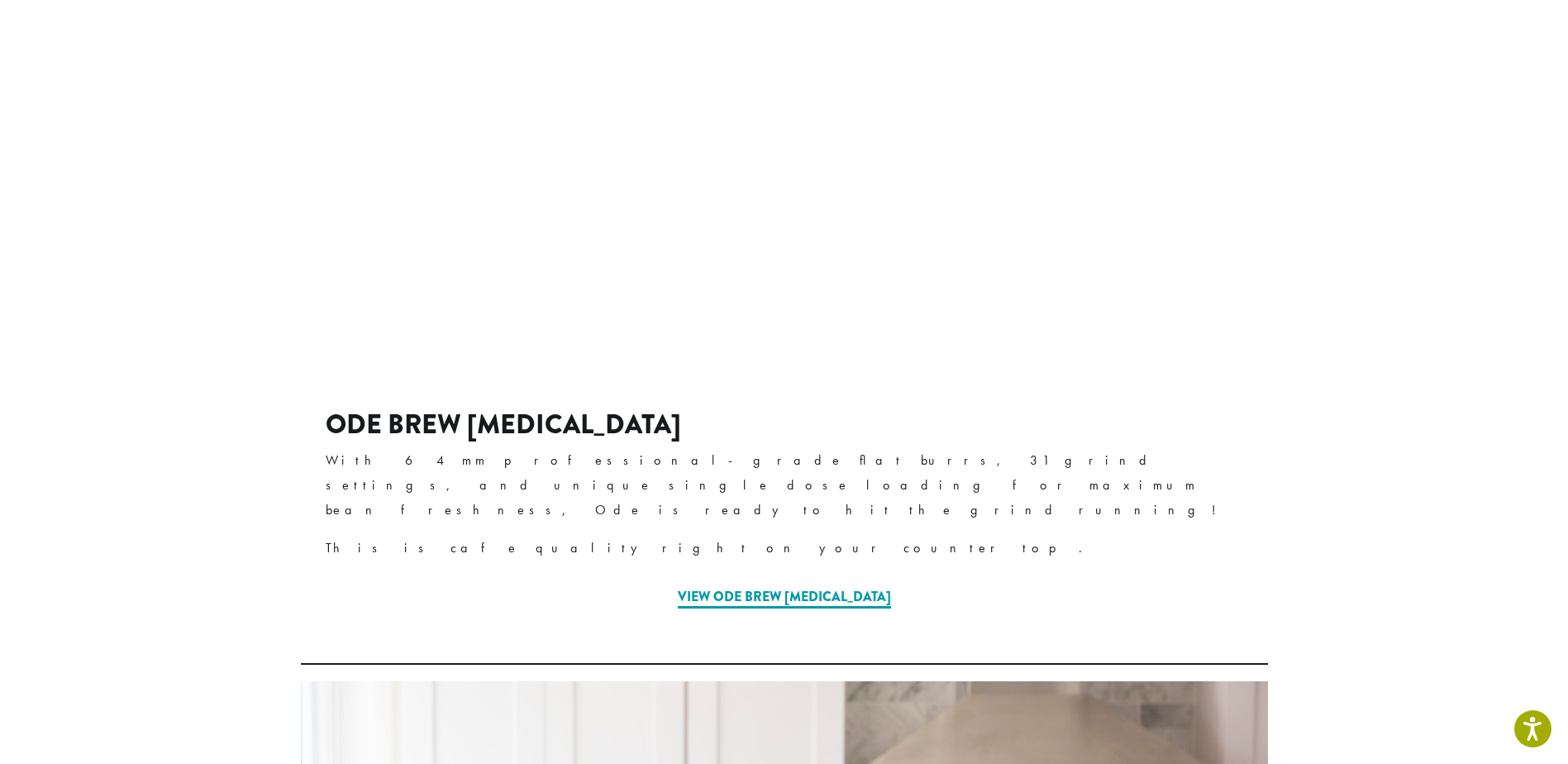
scroll to position [2124, 0]
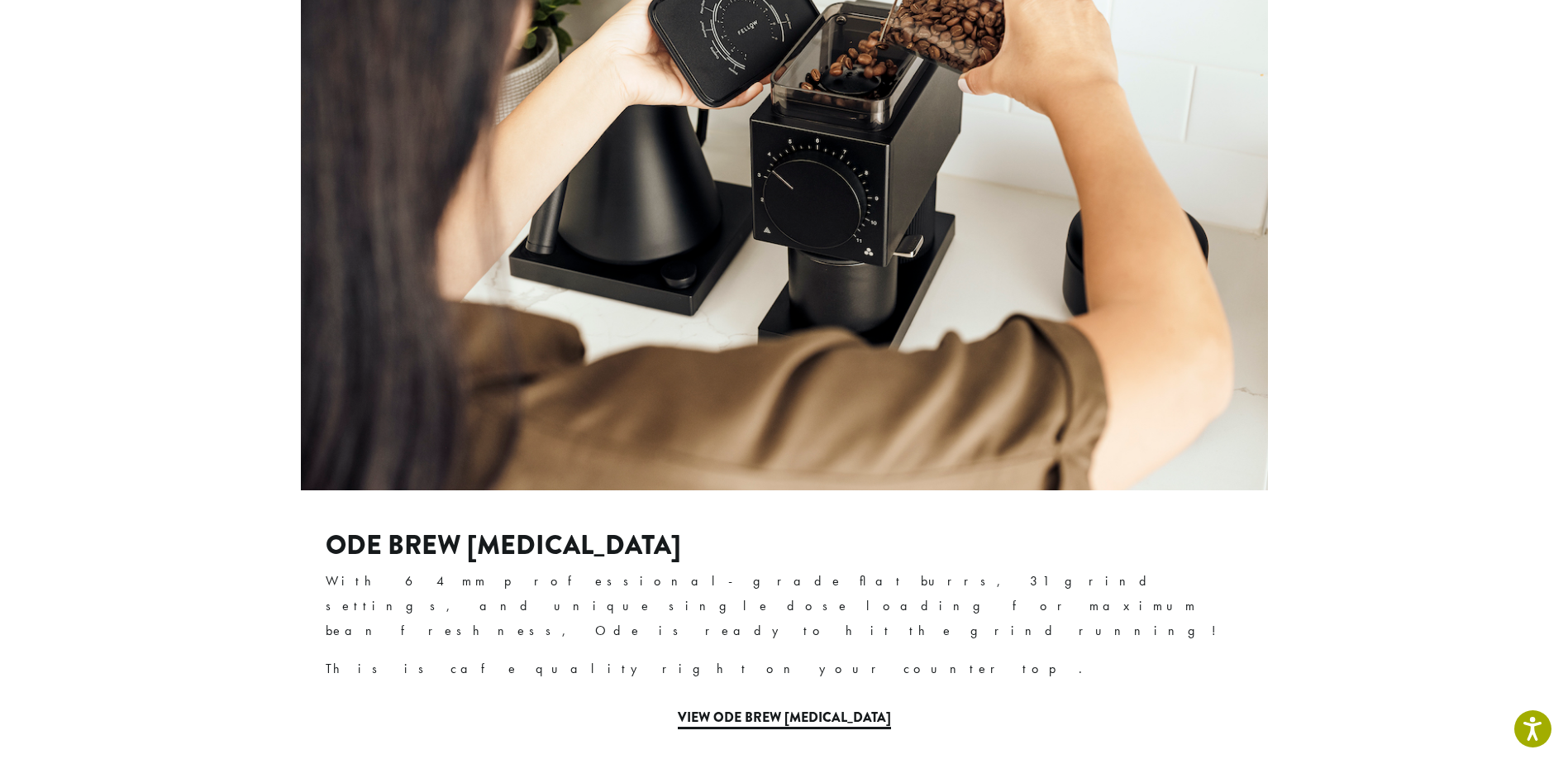
click at [785, 707] on link "View Ode Brew Grinder" at bounding box center [785, 718] width 213 height 21
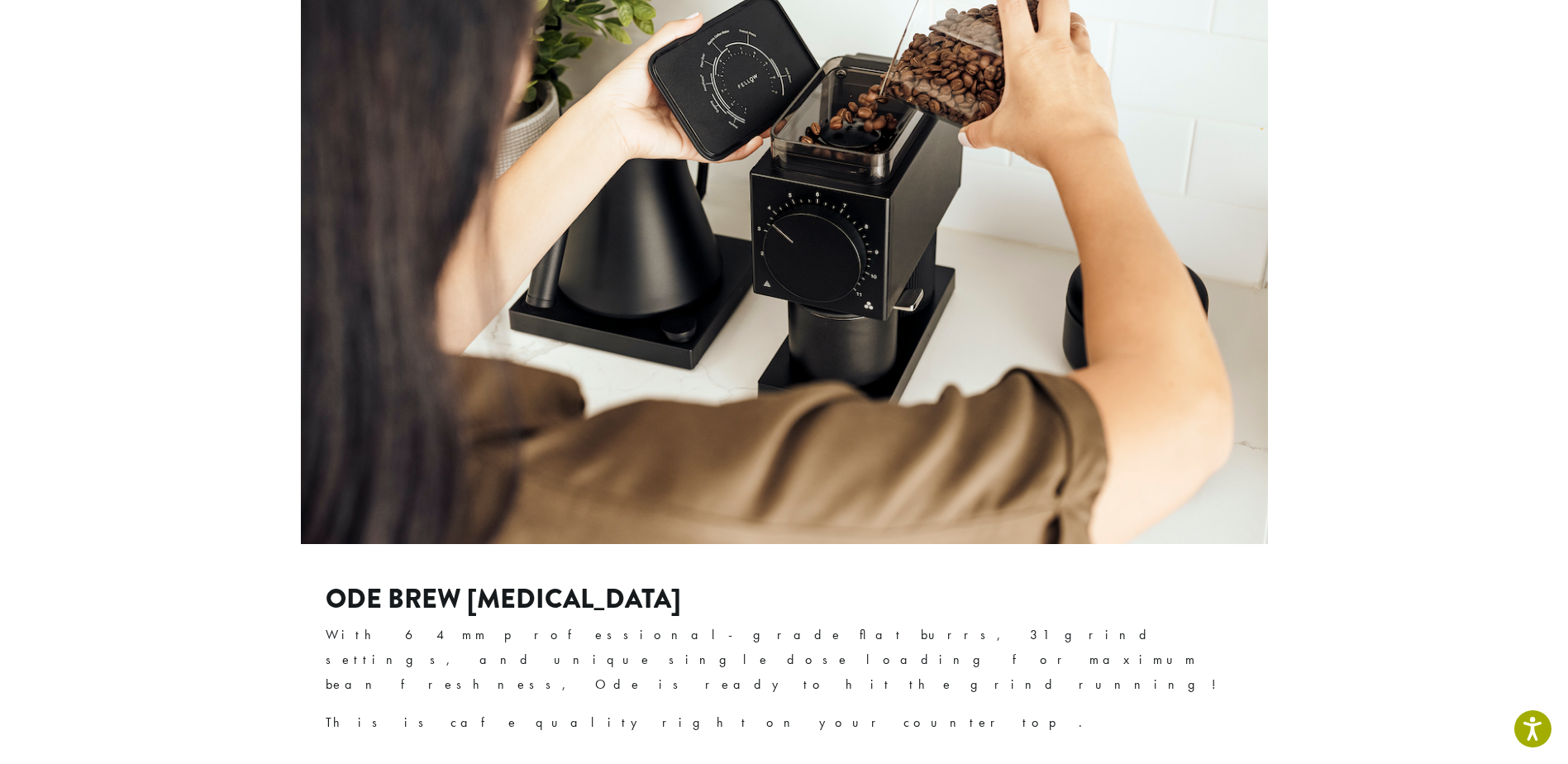
scroll to position [2206, 0]
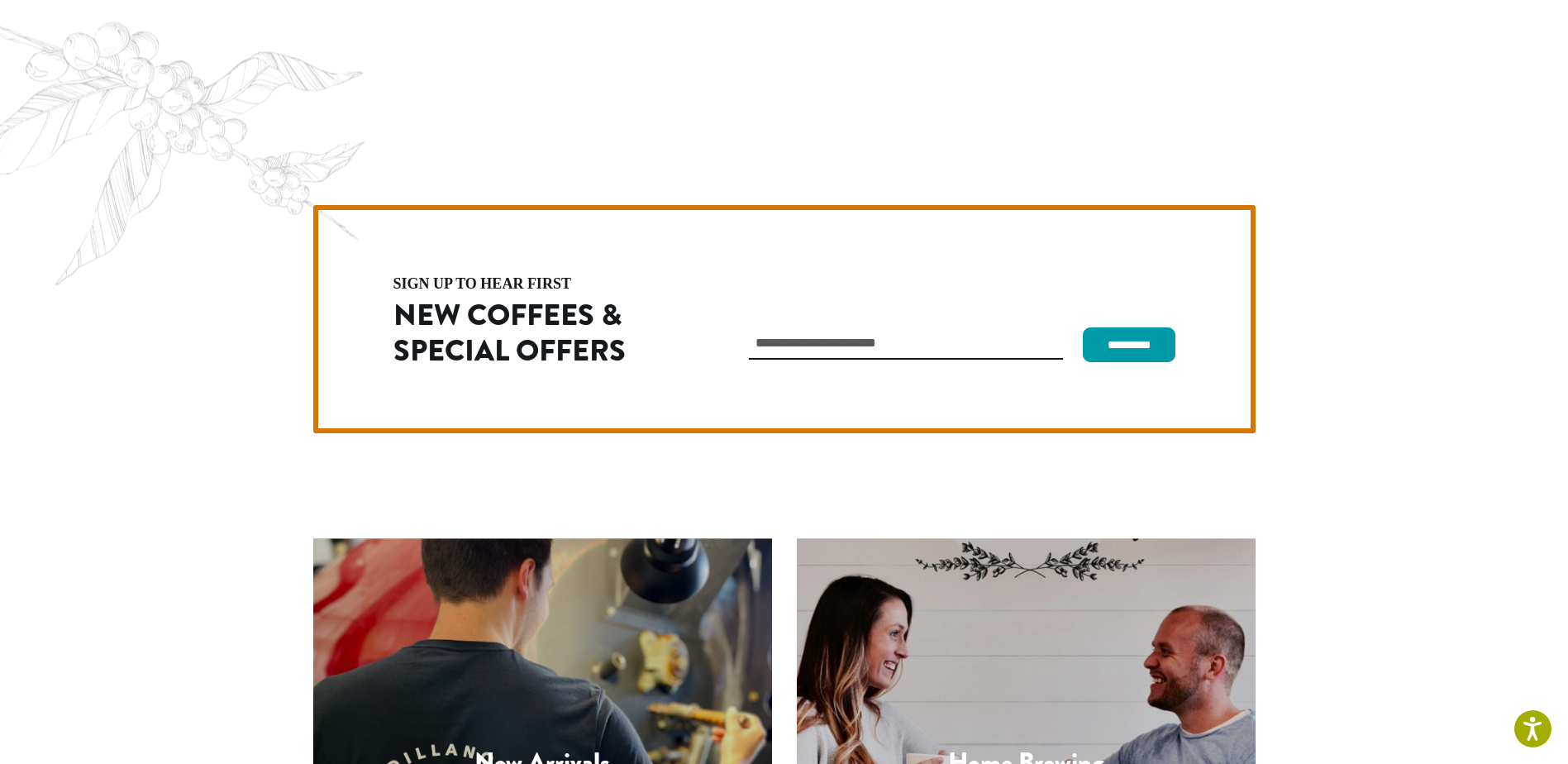
scroll to position [4671, 0]
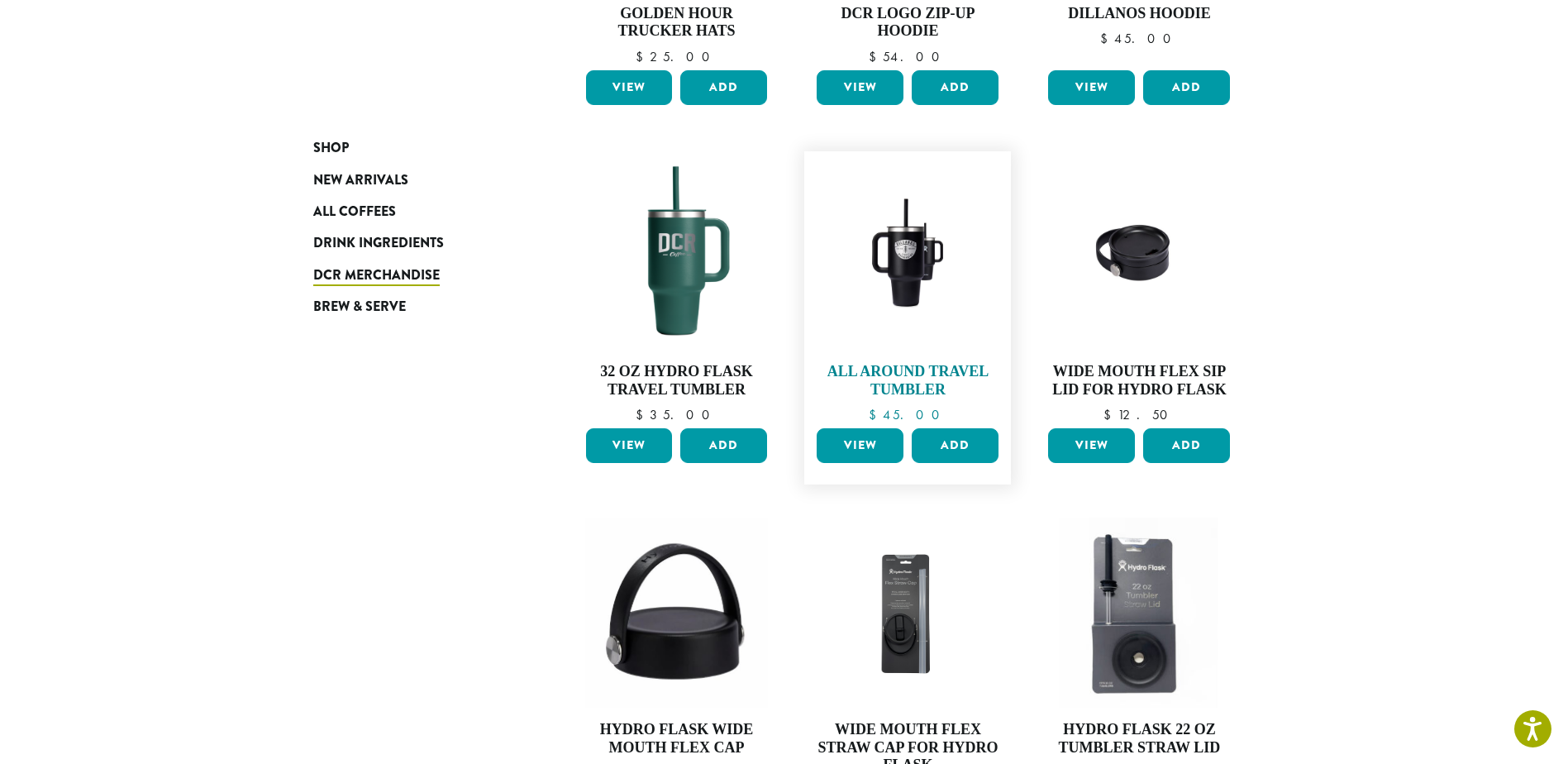
scroll to position [1157, 0]
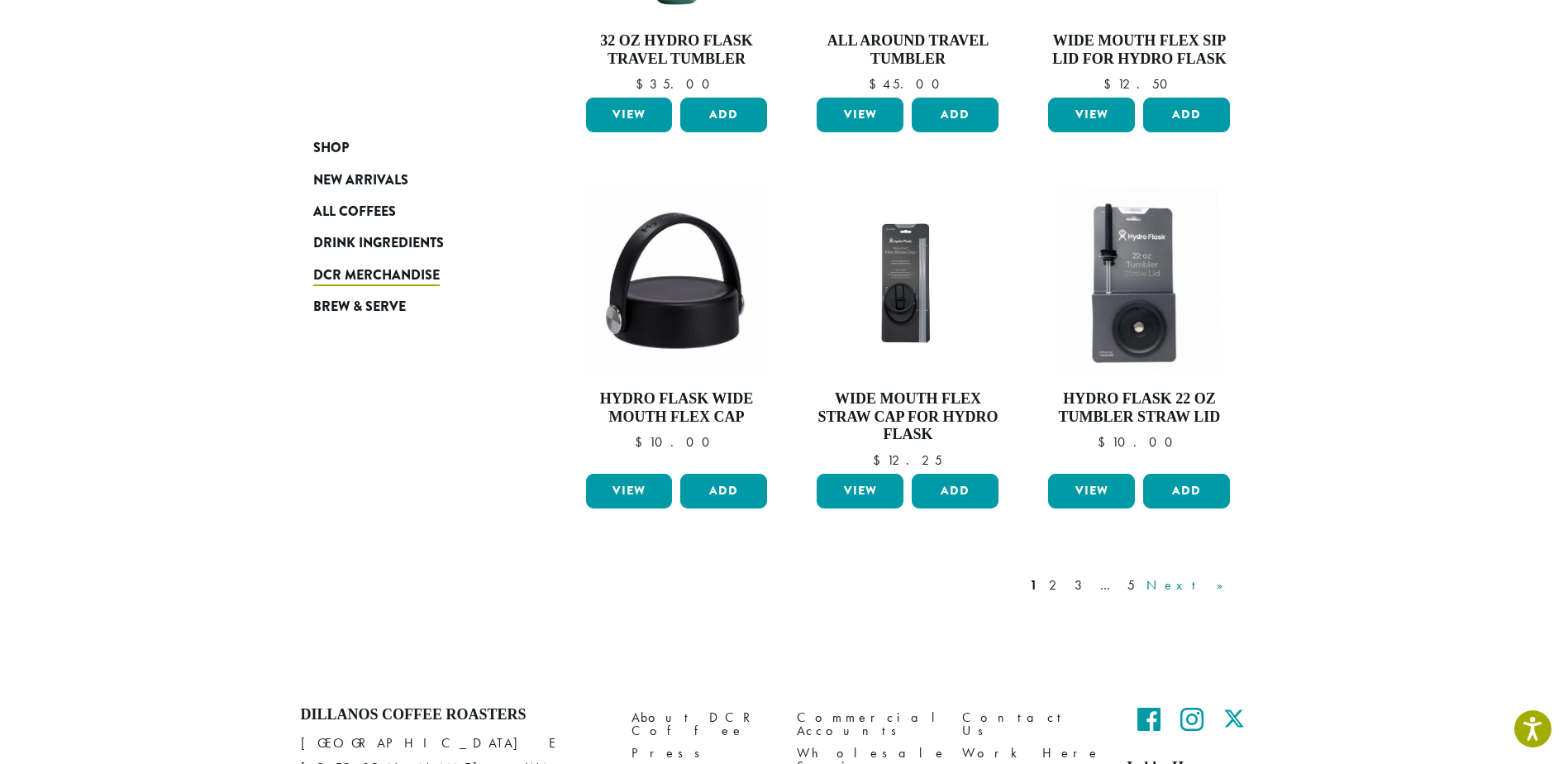
click at [1221, 583] on link "Next »" at bounding box center [1191, 584] width 95 height 20
